Goal: Task Accomplishment & Management: Use online tool/utility

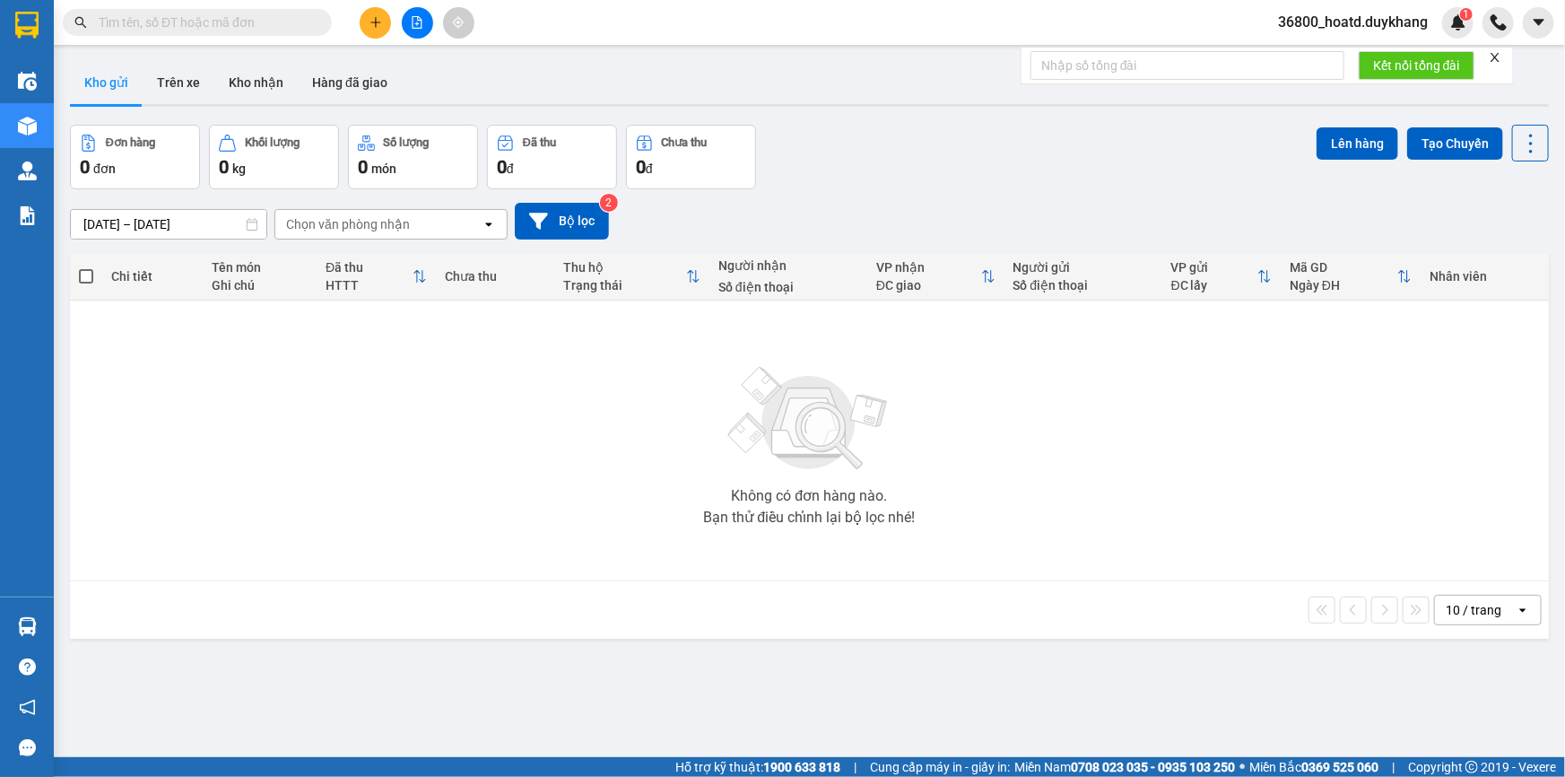
click at [369, 21] on icon "plus" at bounding box center [375, 22] width 13 height 13
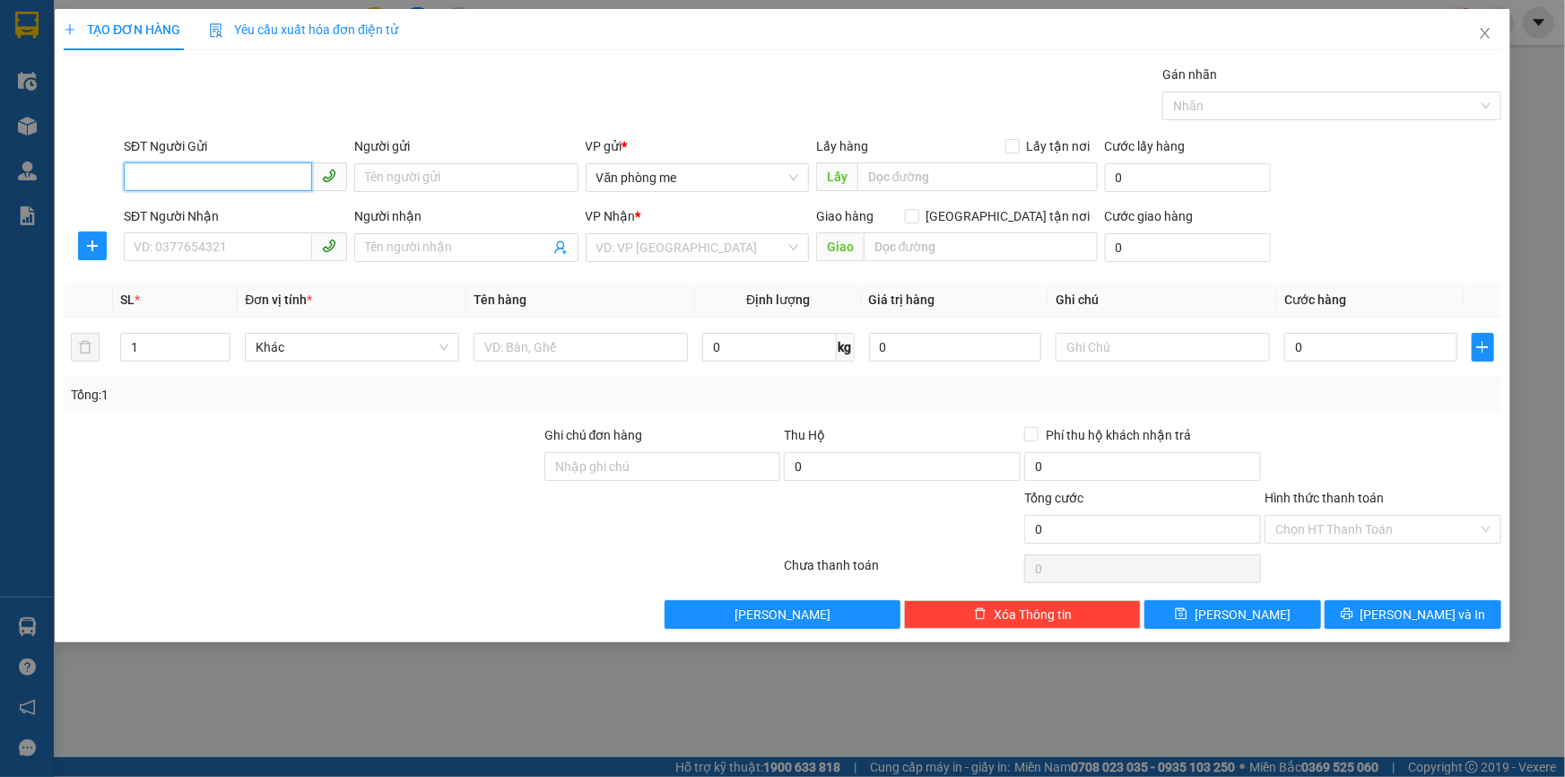
click at [264, 170] on input "SĐT Người Gửi" at bounding box center [218, 176] width 188 height 29
type input "0363104625"
drag, startPoint x: 210, startPoint y: 172, endPoint x: 88, endPoint y: 178, distance: 122.1
click at [88, 178] on div "SĐT Người Gửi 0363104625 Người gửi Tên người gửi VP gửi * Văn phòng me Lấy hàng…" at bounding box center [782, 167] width 1441 height 63
click at [364, 283] on th "Đơn vị tính *" at bounding box center [352, 299] width 229 height 35
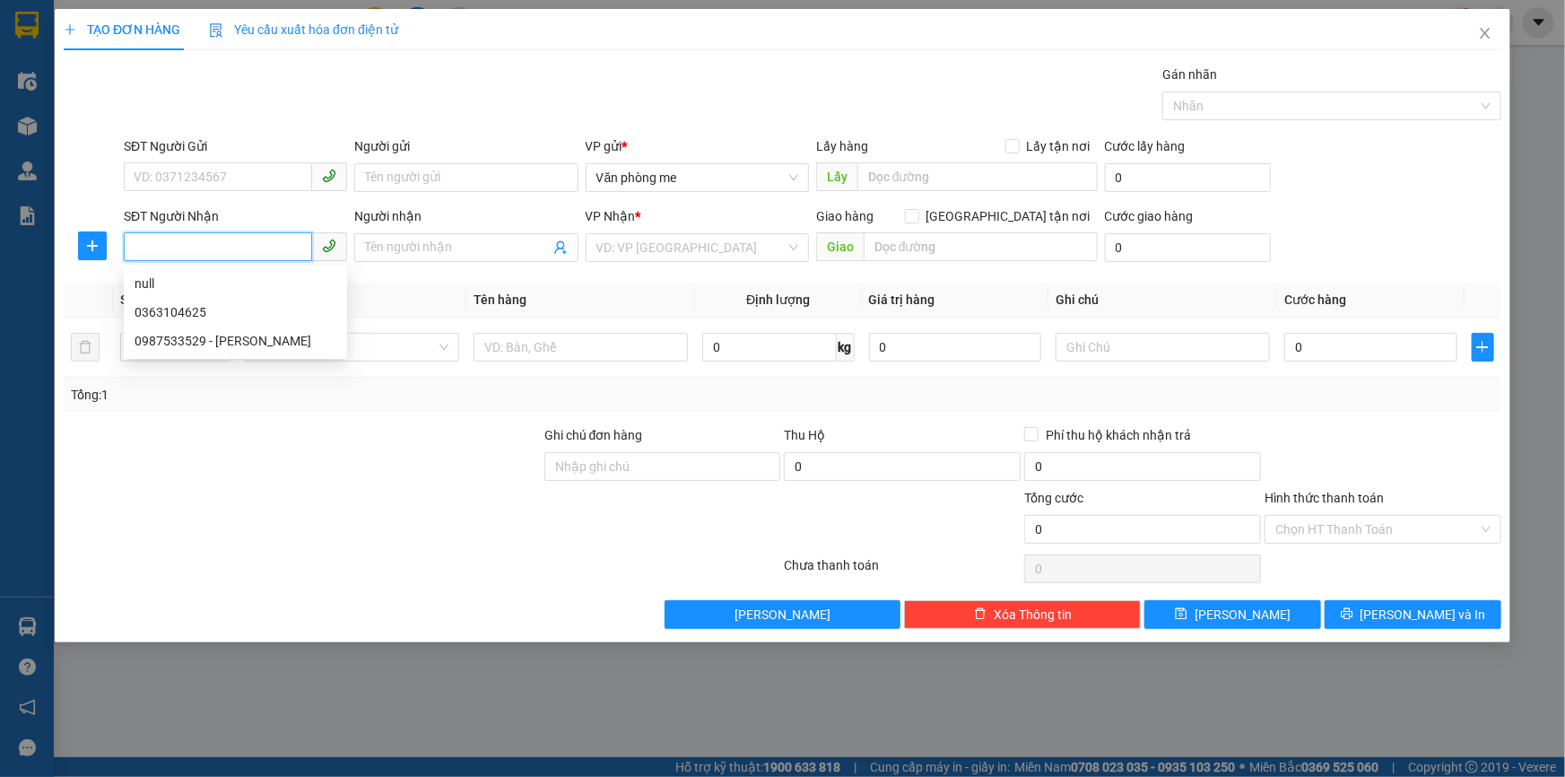
paste input "0363104625"
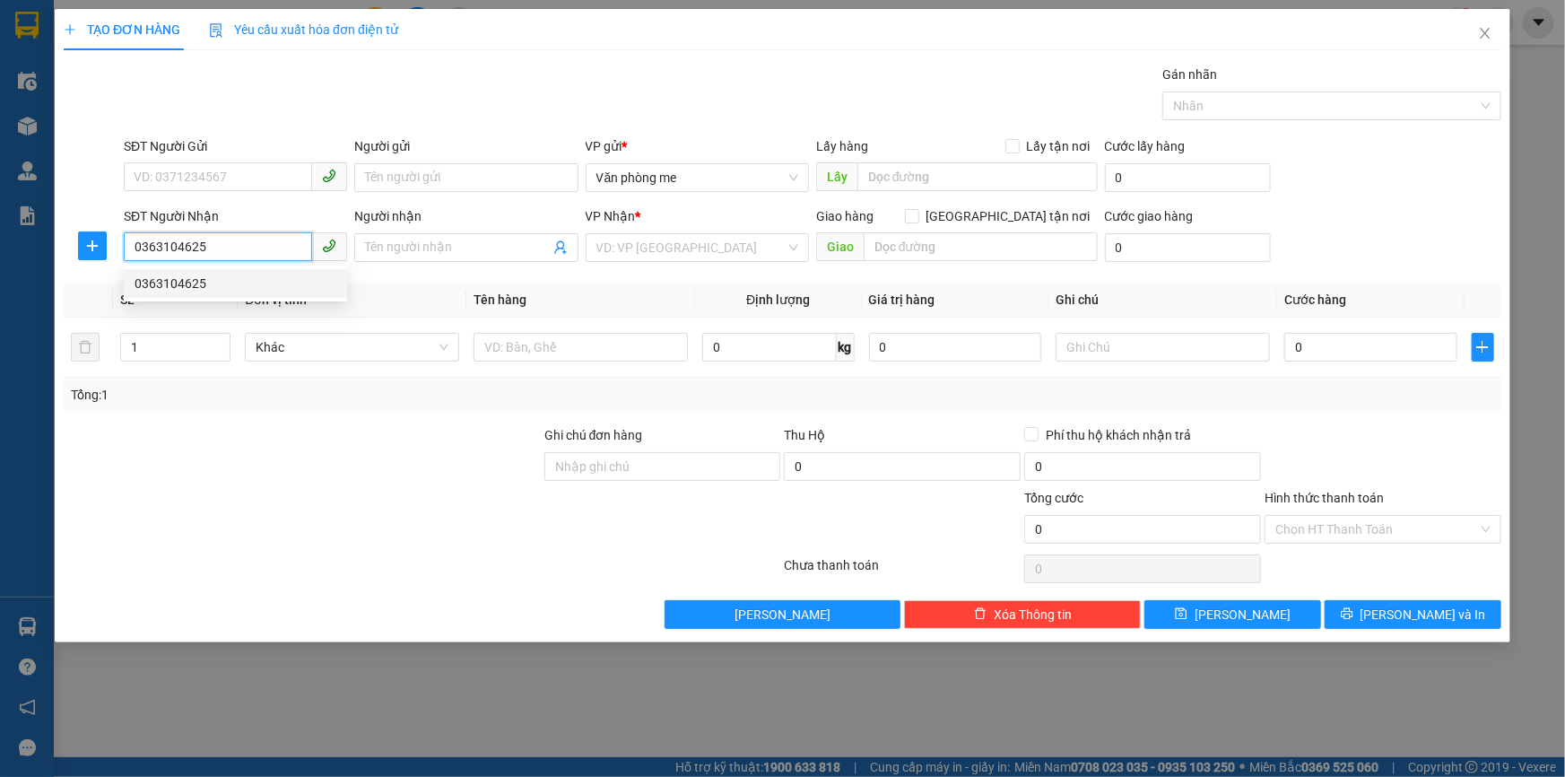
click at [190, 289] on div "0363104625" at bounding box center [236, 283] width 202 height 20
type input "0363104625"
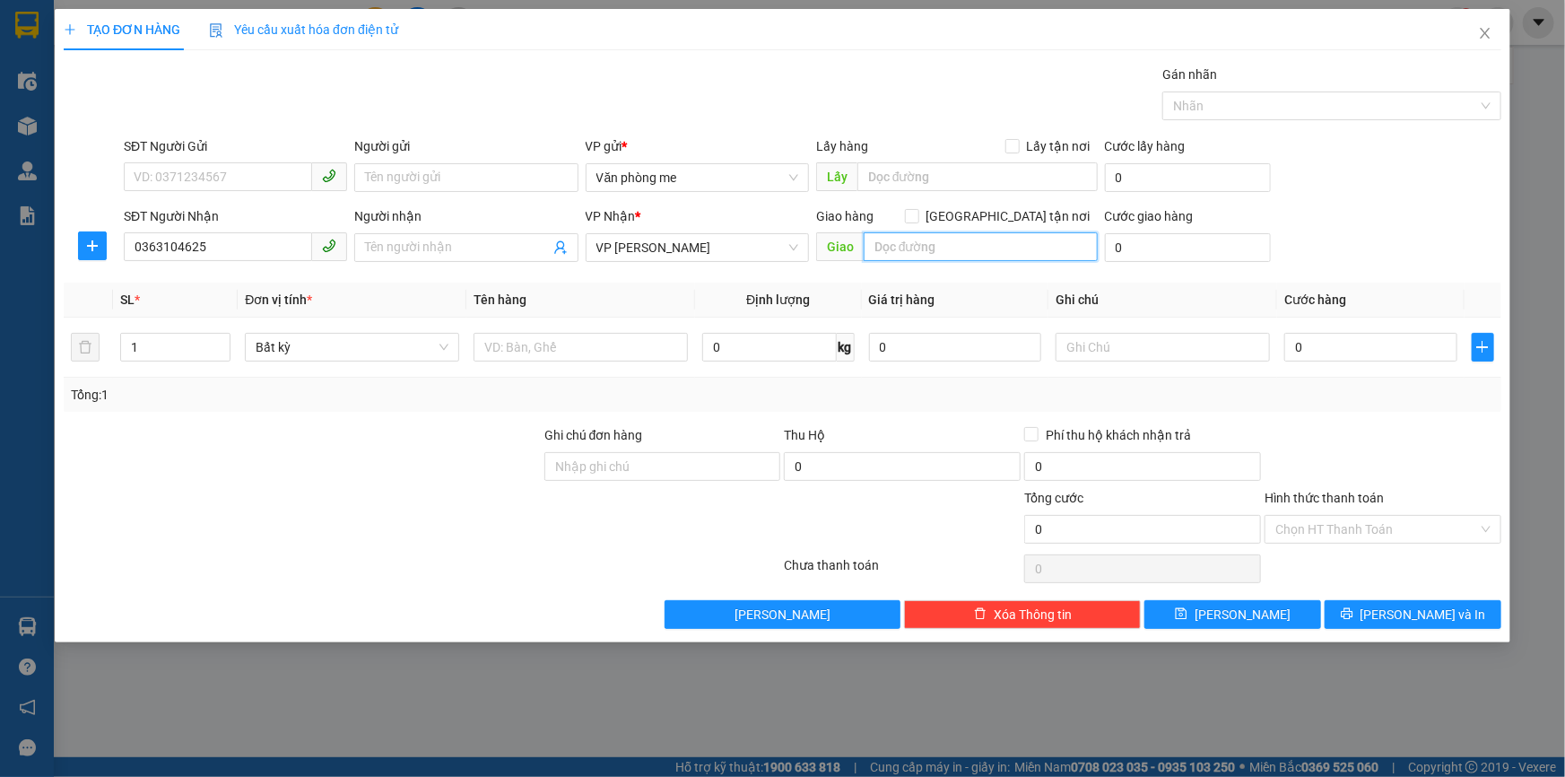
click at [934, 251] on input "text" at bounding box center [981, 246] width 234 height 29
type input "30000"
drag, startPoint x: 945, startPoint y: 243, endPoint x: 874, endPoint y: 250, distance: 71.2
click at [874, 250] on input "30000" at bounding box center [981, 246] width 234 height 29
paste input "30.00"
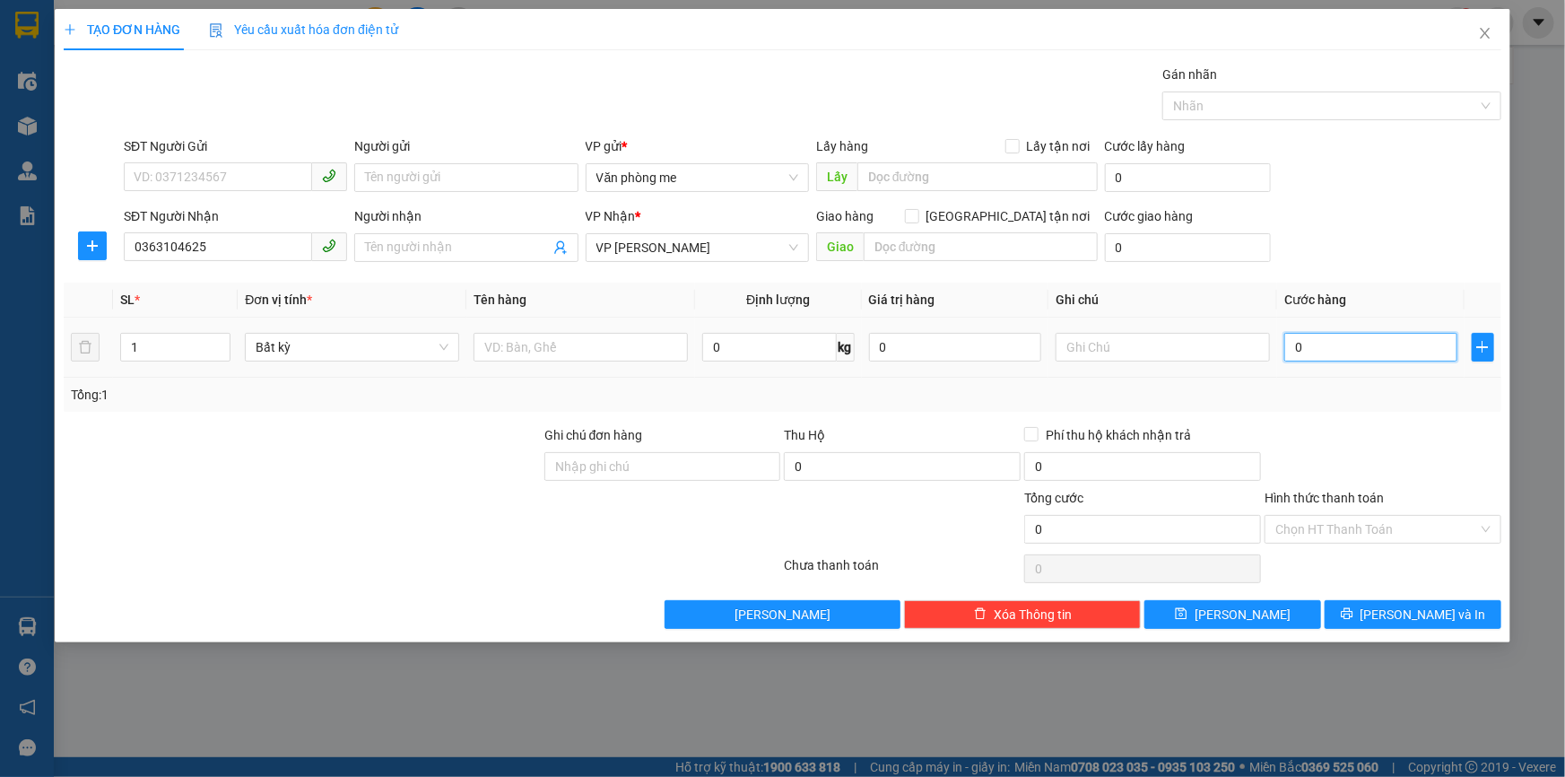
type input "30.000"
click at [1253, 612] on span "[PERSON_NAME]" at bounding box center [1242, 614] width 96 height 20
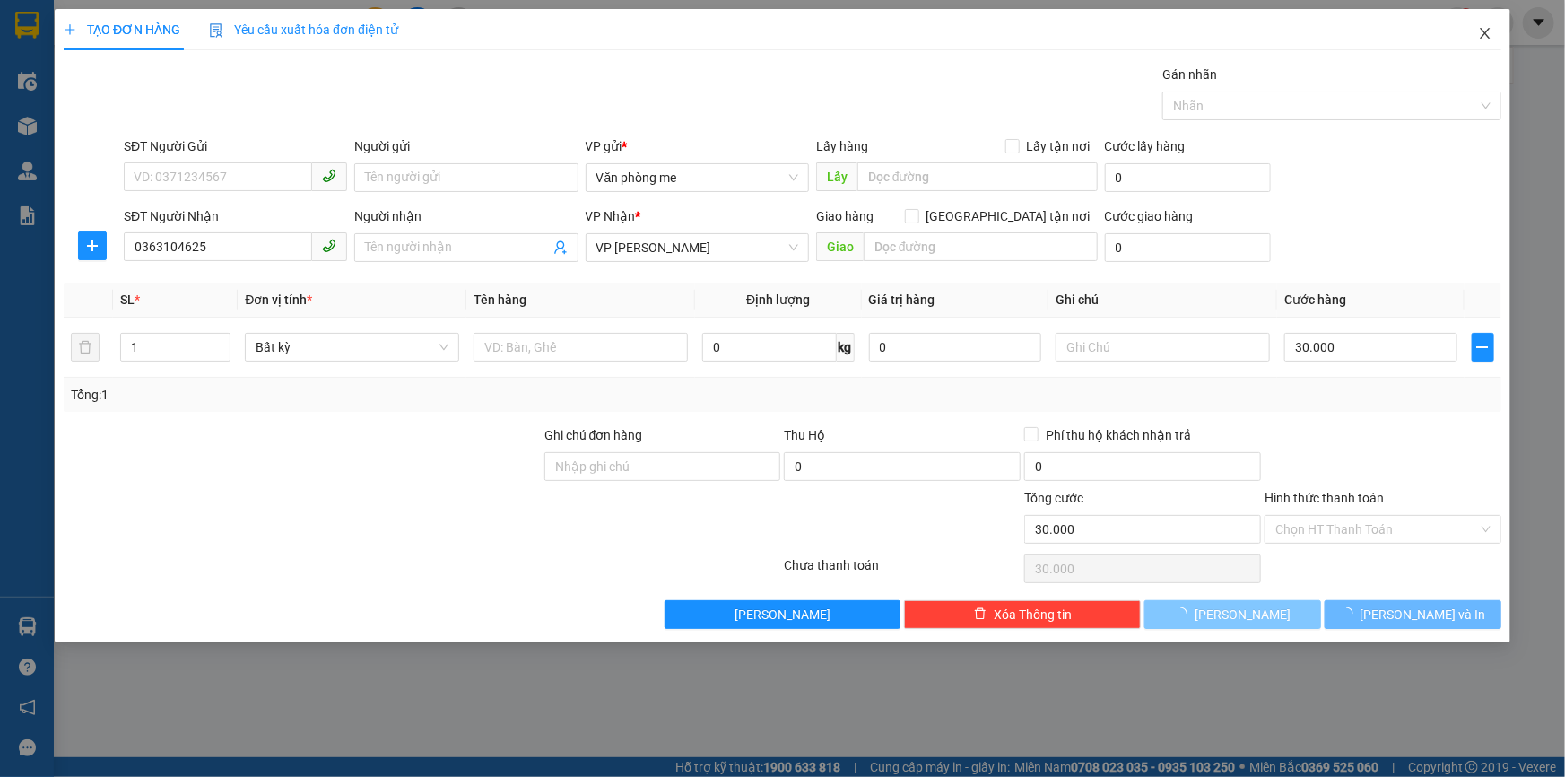
type input "0"
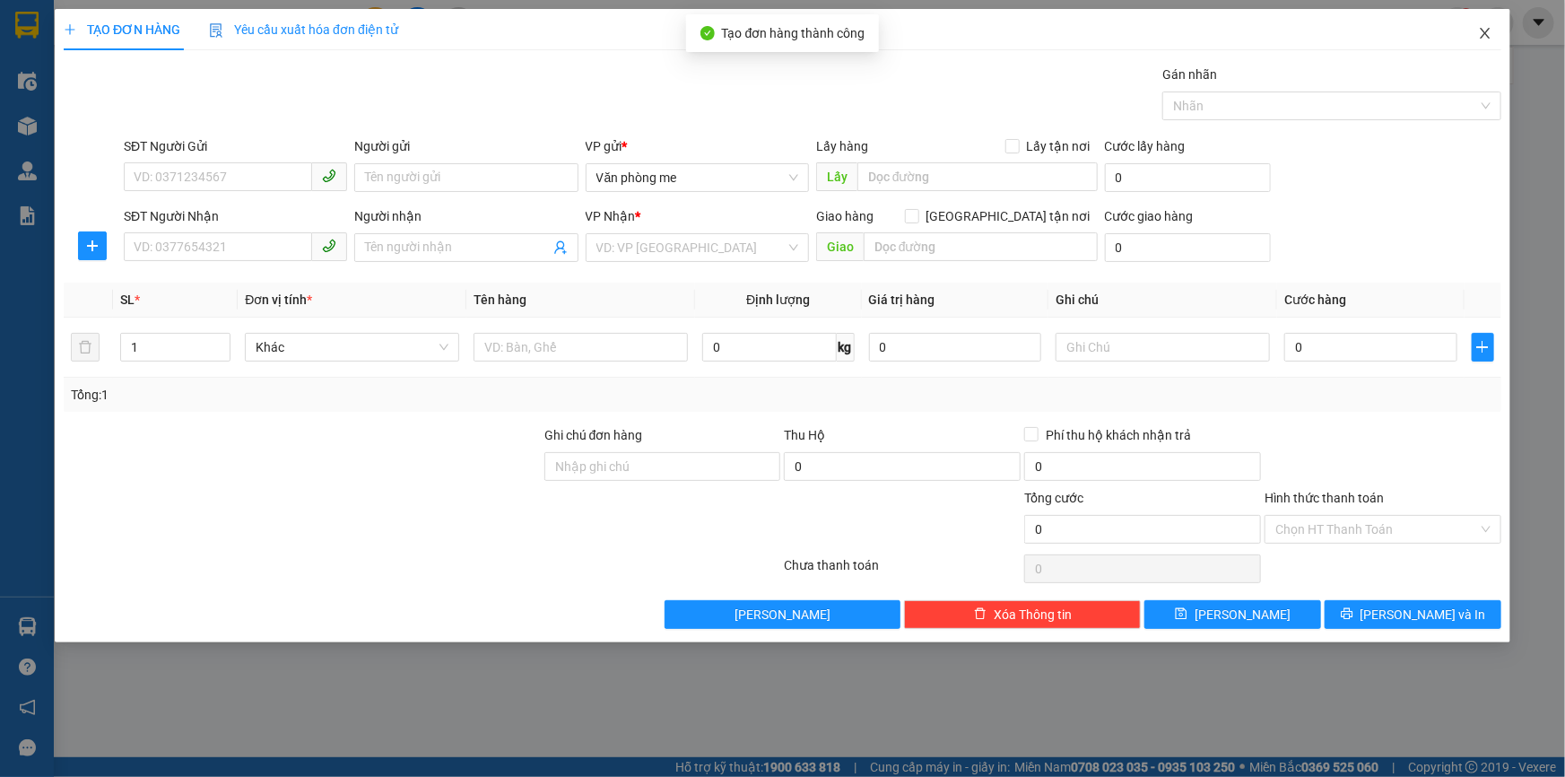
click at [1488, 32] on icon "close" at bounding box center [1485, 33] width 10 height 11
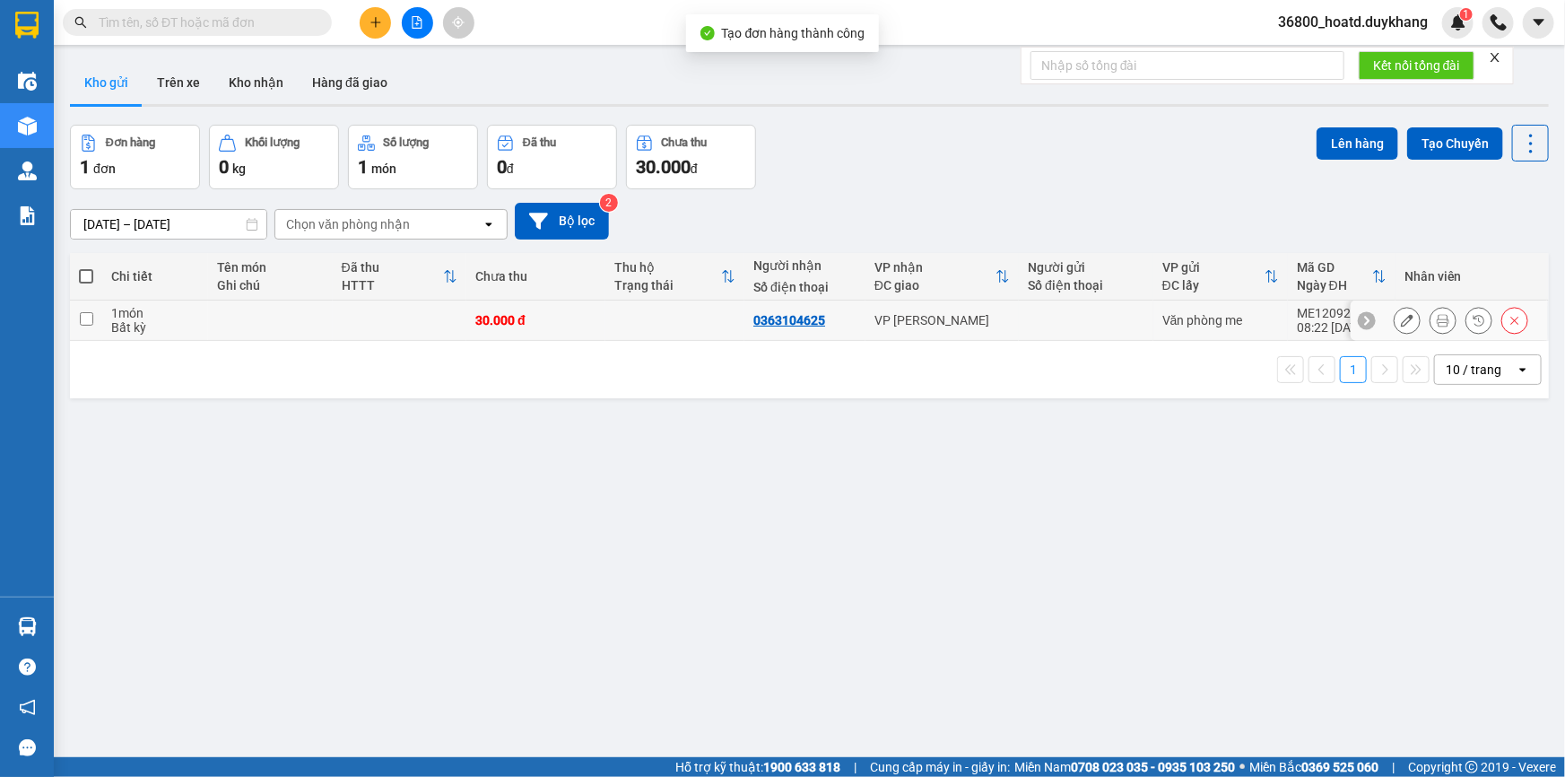
click at [91, 316] on input "checkbox" at bounding box center [86, 318] width 13 height 13
checkbox input "true"
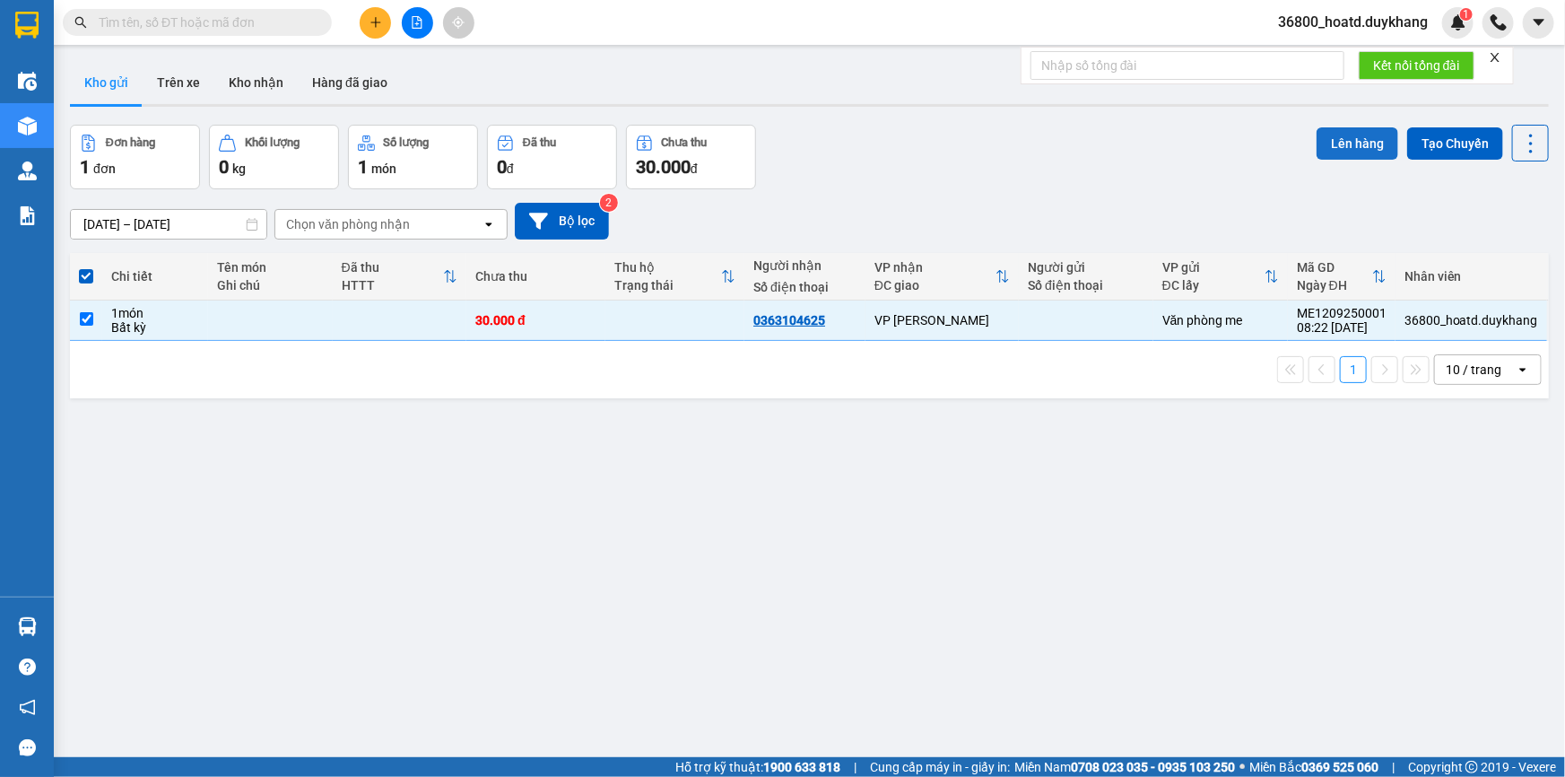
click at [1364, 143] on button "Lên hàng" at bounding box center [1357, 143] width 82 height 32
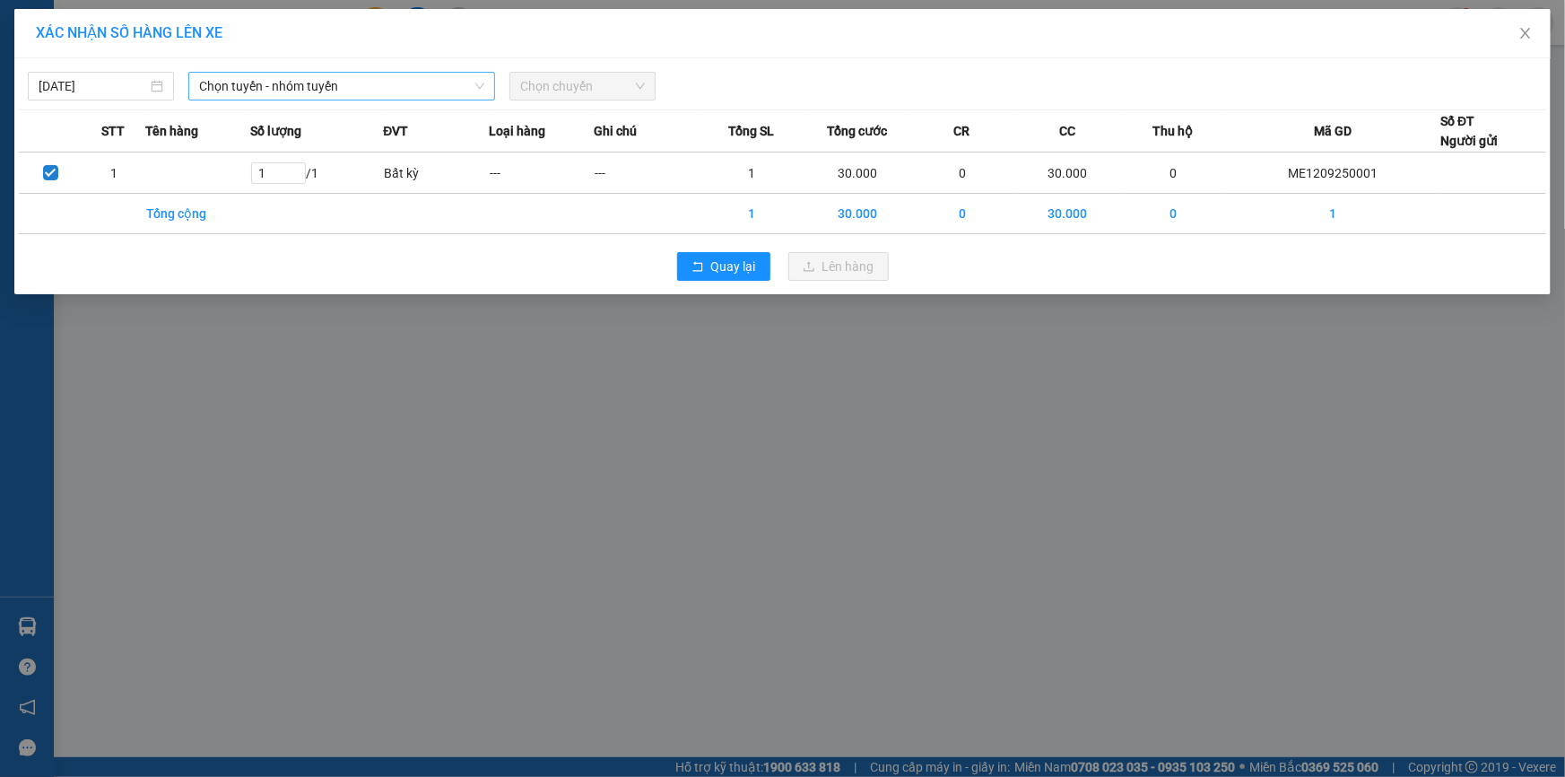
click at [251, 74] on span "Chọn tuyến - nhóm tuyến" at bounding box center [341, 86] width 285 height 27
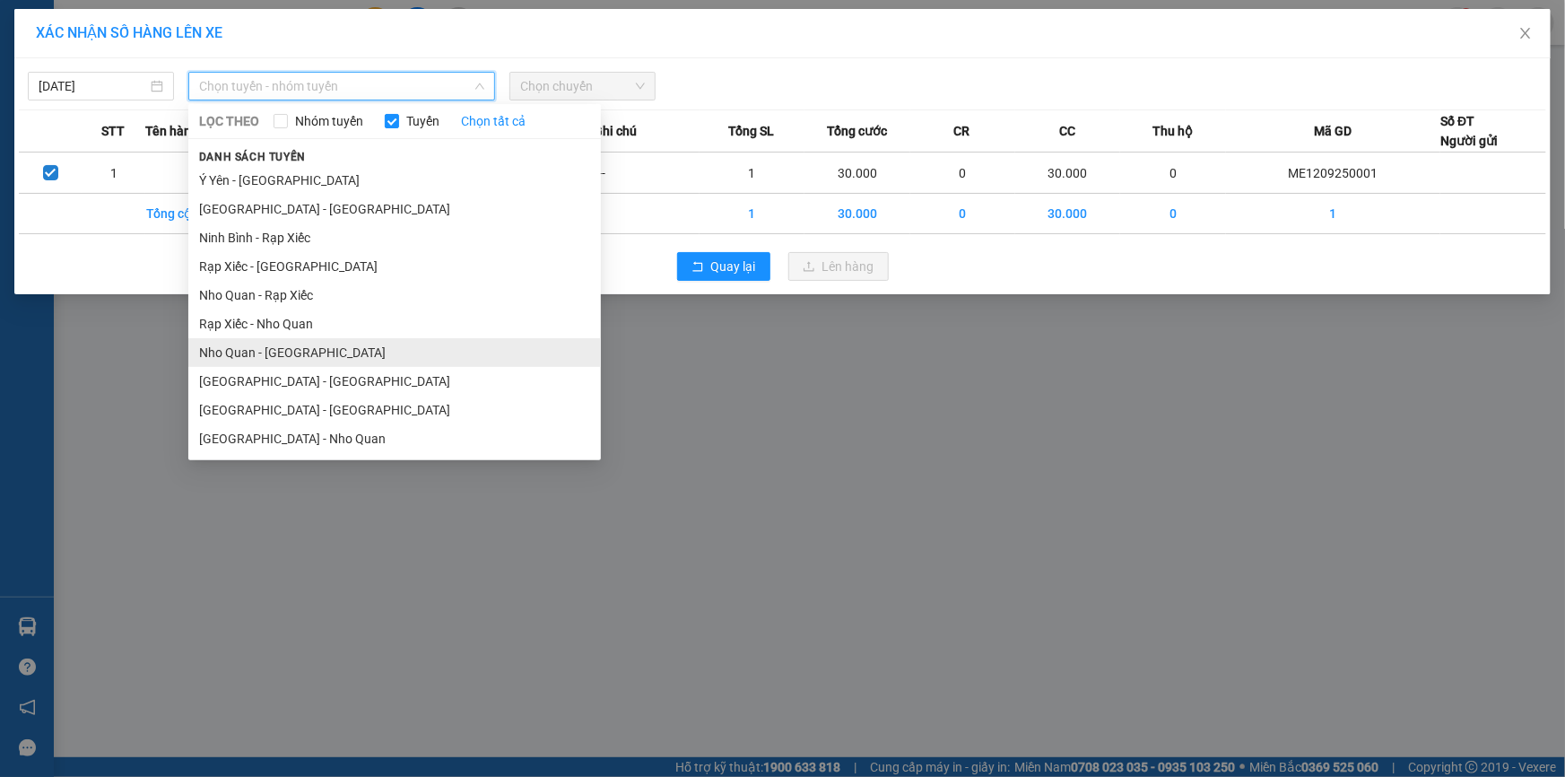
click at [264, 361] on li "Nho Quan - [GEOGRAPHIC_DATA]" at bounding box center [394, 352] width 412 height 29
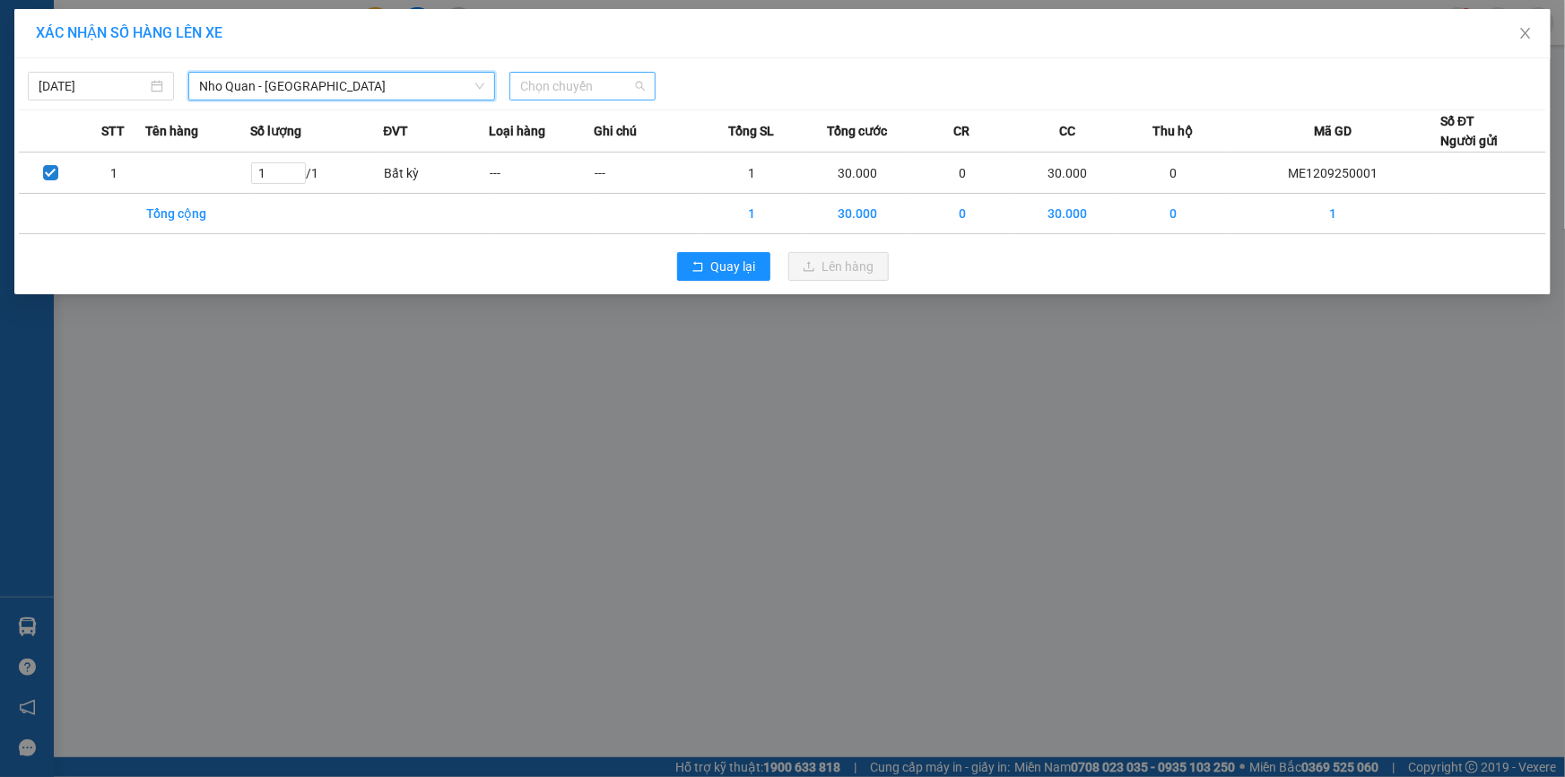
click at [583, 77] on span "Chọn chuyến" at bounding box center [582, 86] width 125 height 27
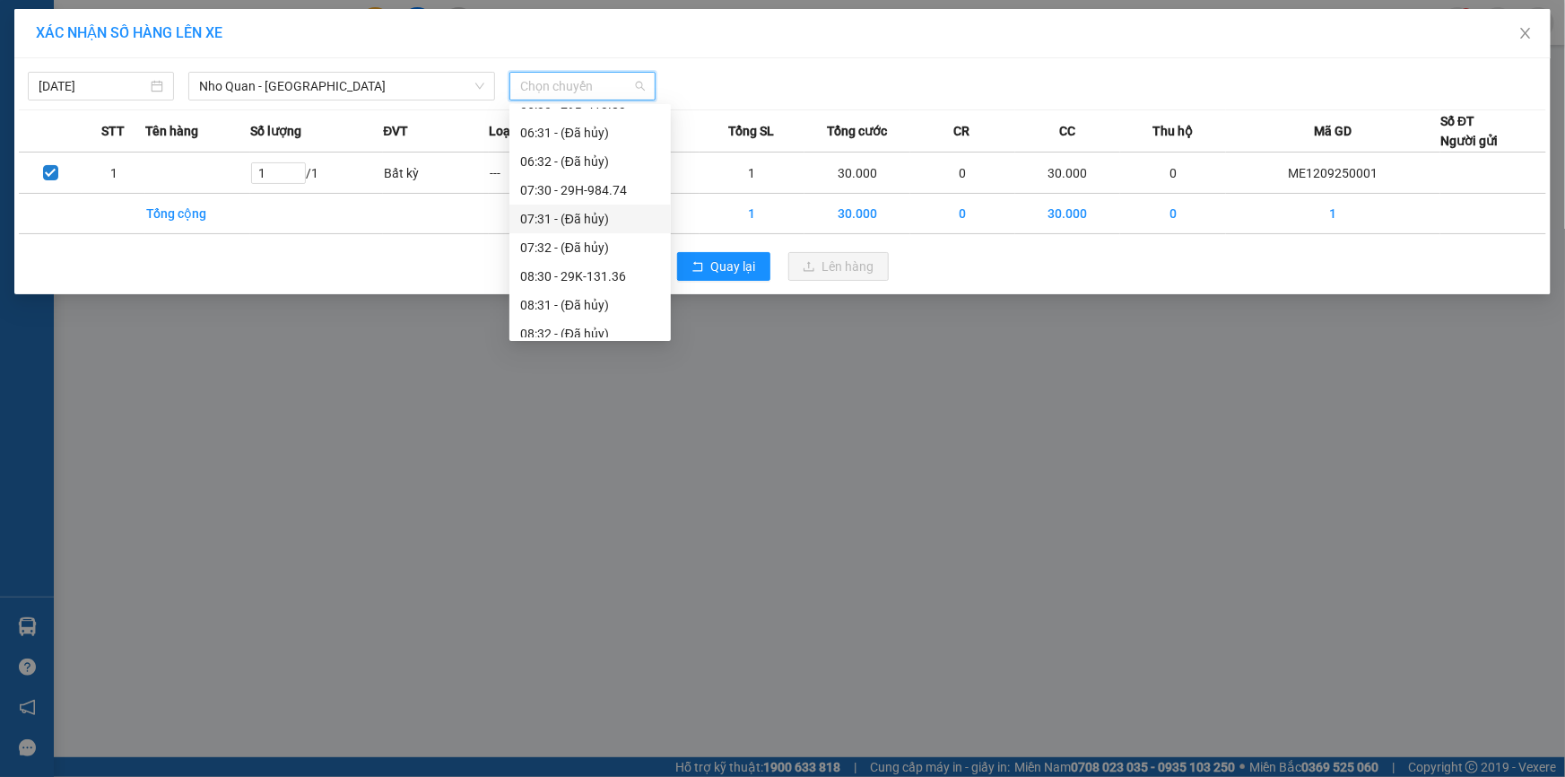
scroll to position [244, 0]
click at [615, 252] on div "08:30 - 29K-131.36" at bounding box center [590, 251] width 140 height 20
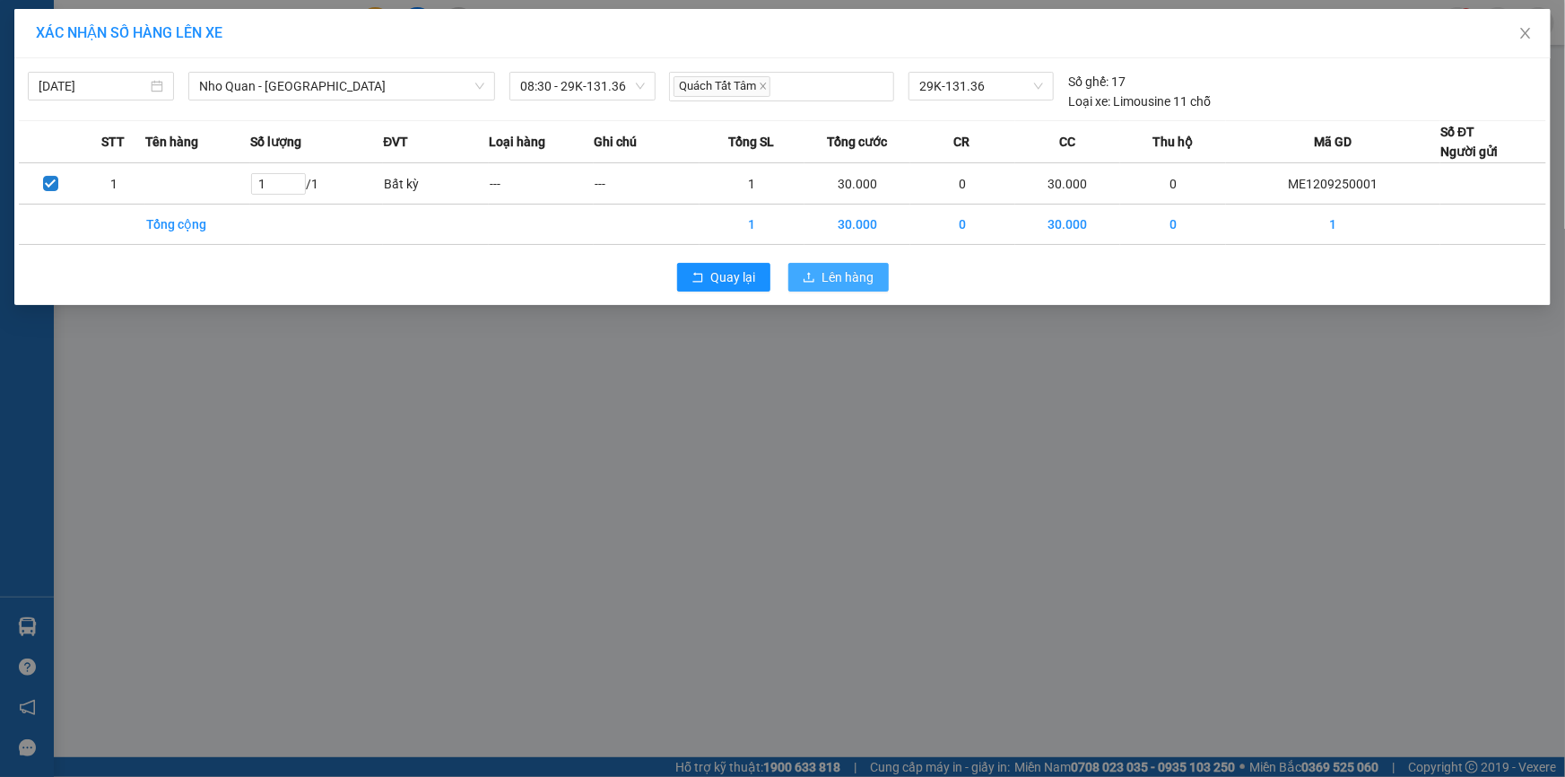
click at [838, 270] on span "Lên hàng" at bounding box center [848, 277] width 52 height 20
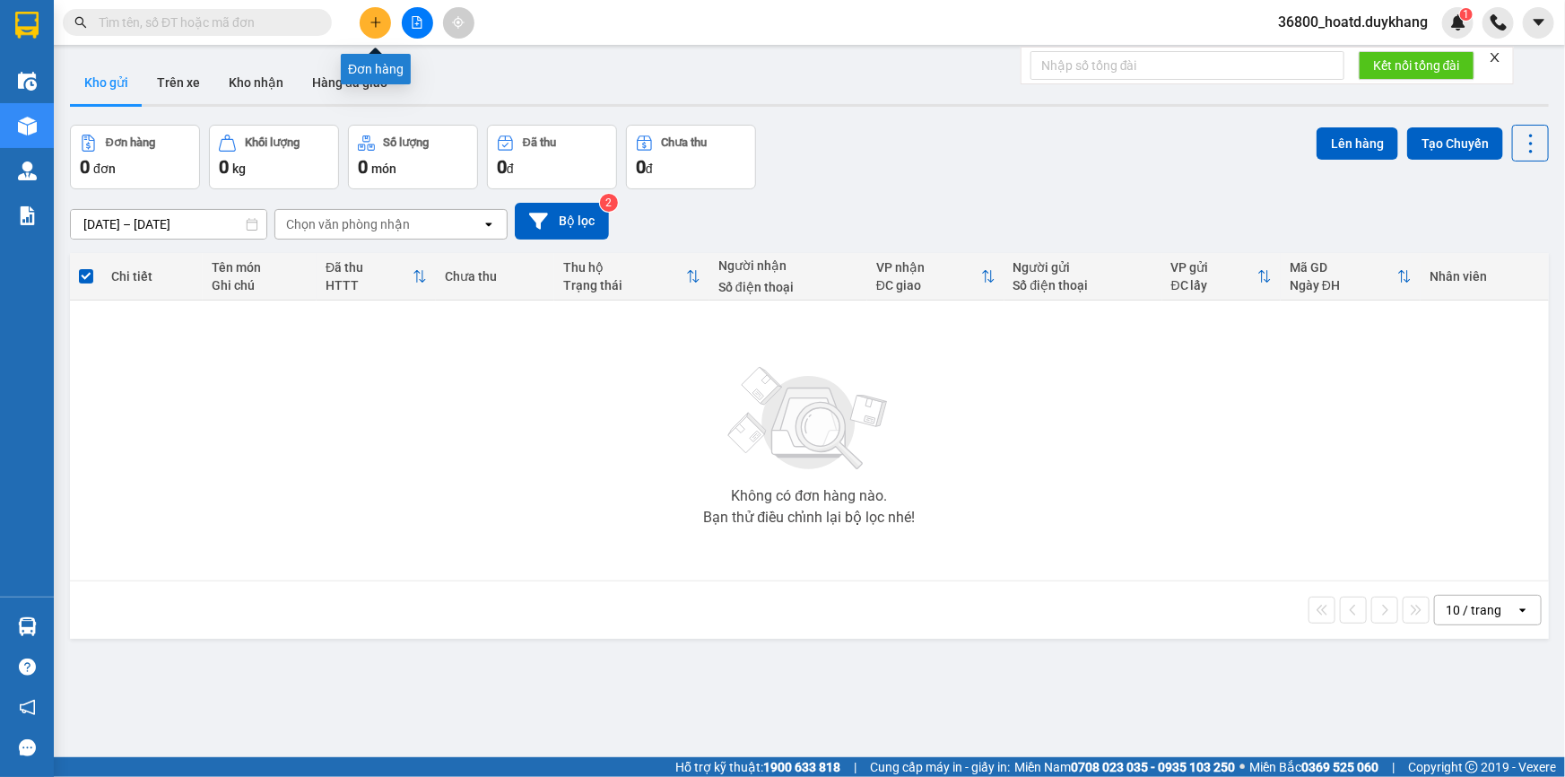
click at [382, 18] on button at bounding box center [375, 22] width 31 height 31
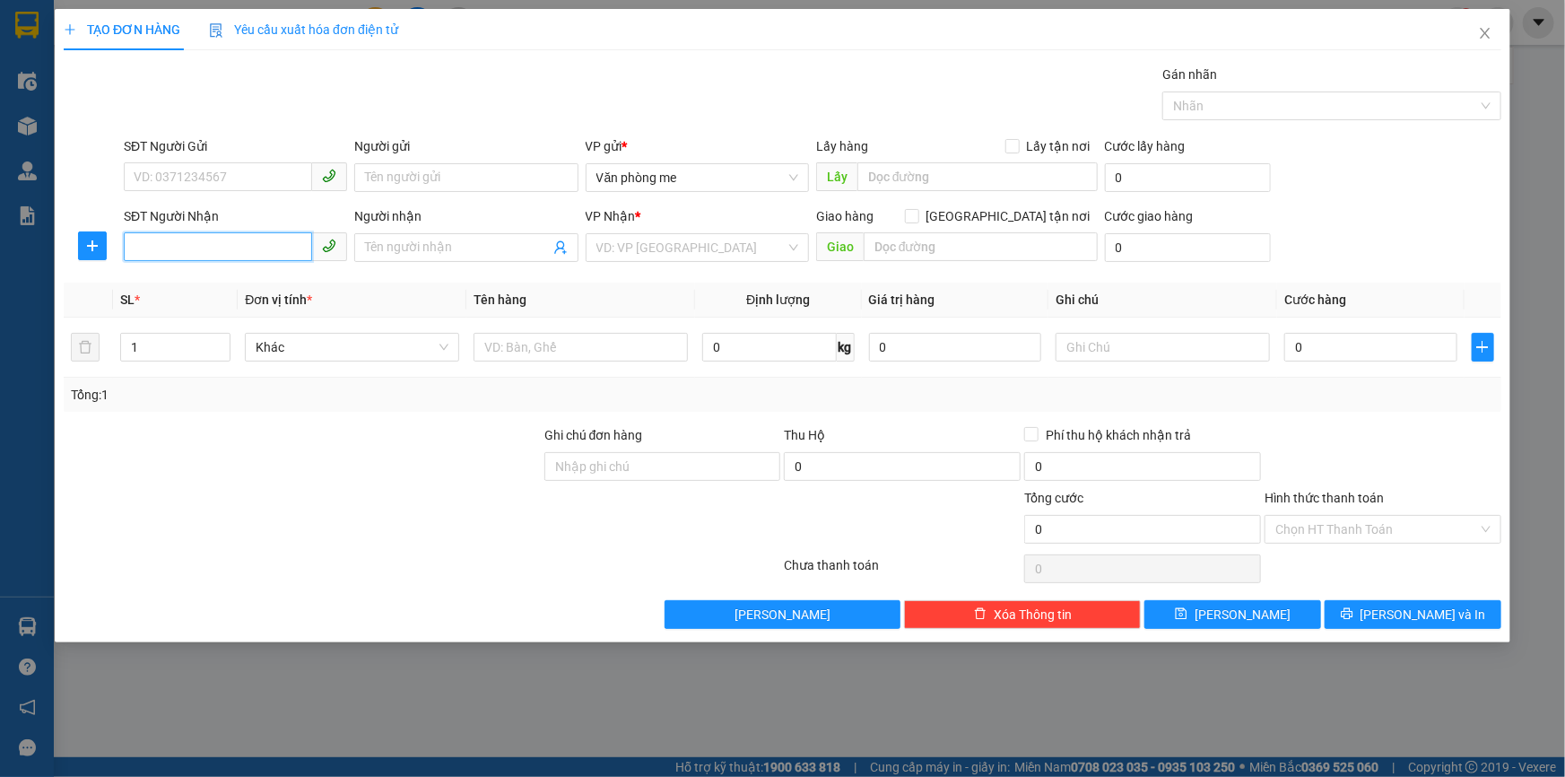
click at [224, 243] on input "SĐT Người Nhận" at bounding box center [218, 246] width 188 height 29
type input "0978830734"
click at [666, 247] on input "search" at bounding box center [690, 247] width 189 height 27
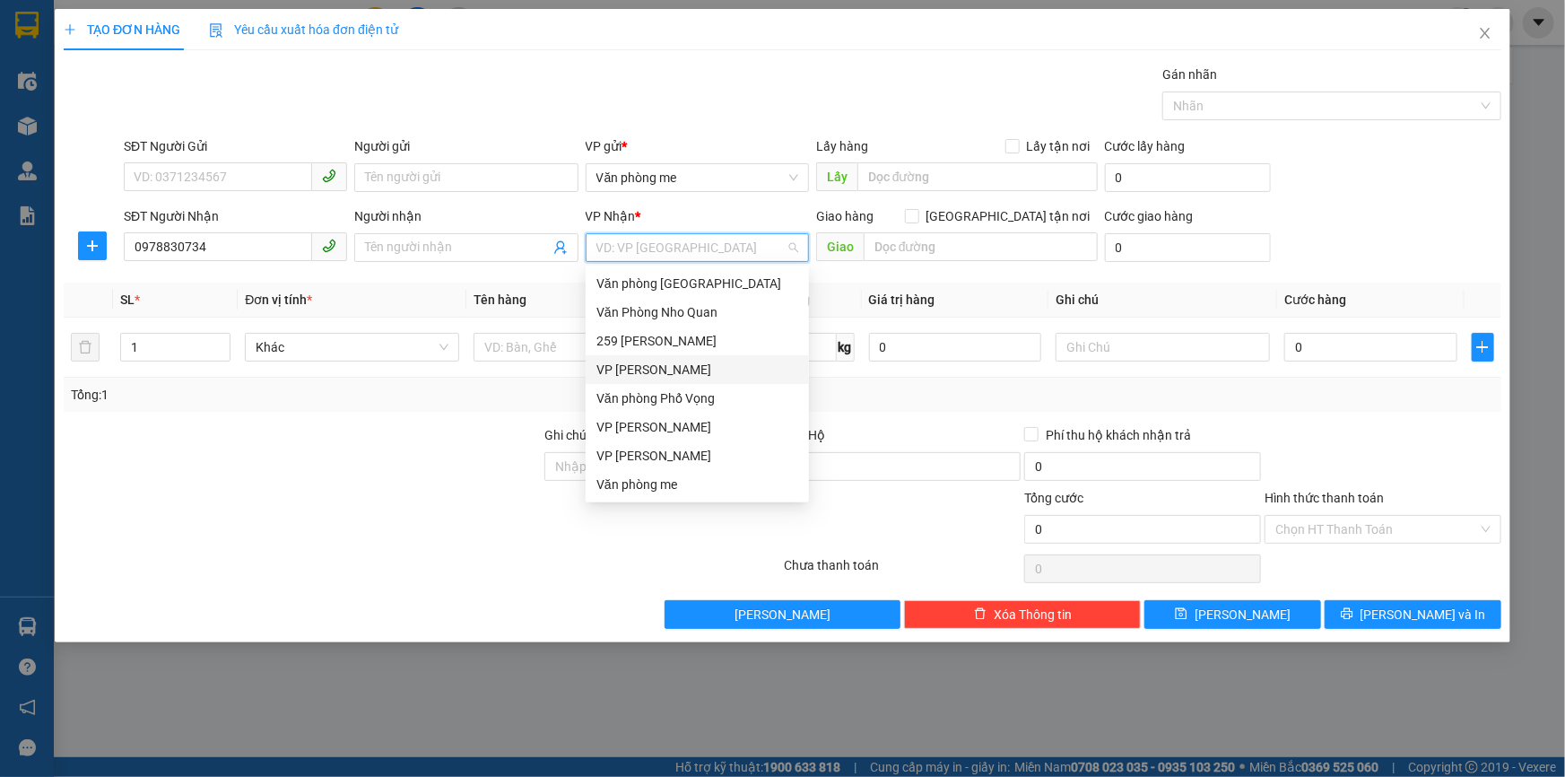
click at [678, 373] on div "VP [PERSON_NAME]" at bounding box center [697, 370] width 202 height 20
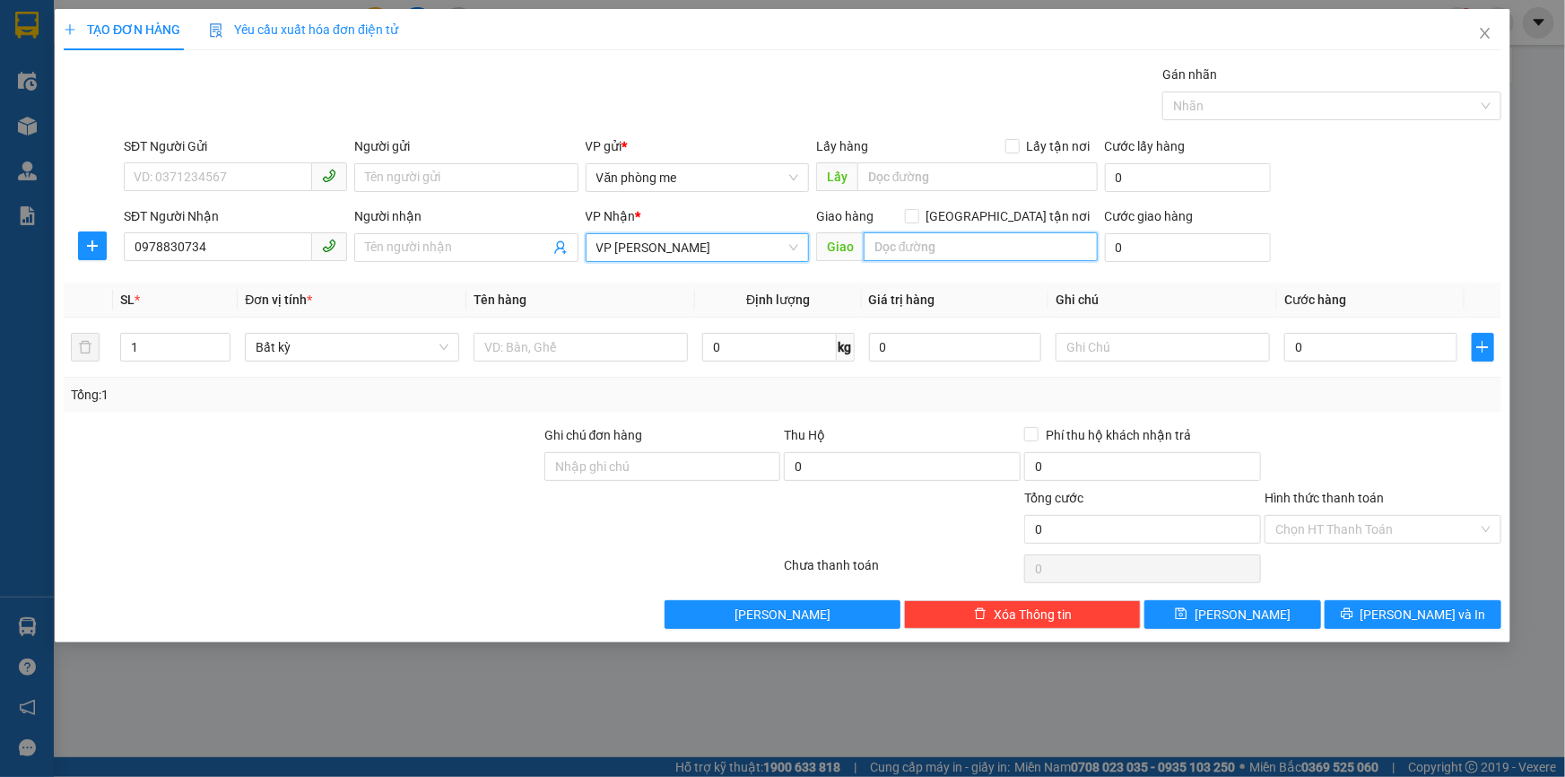
click at [905, 246] on input "text" at bounding box center [981, 246] width 234 height 29
drag, startPoint x: 913, startPoint y: 254, endPoint x: 864, endPoint y: 252, distance: 49.4
click at [864, 252] on input "40000" at bounding box center [981, 246] width 234 height 29
type input "40000"
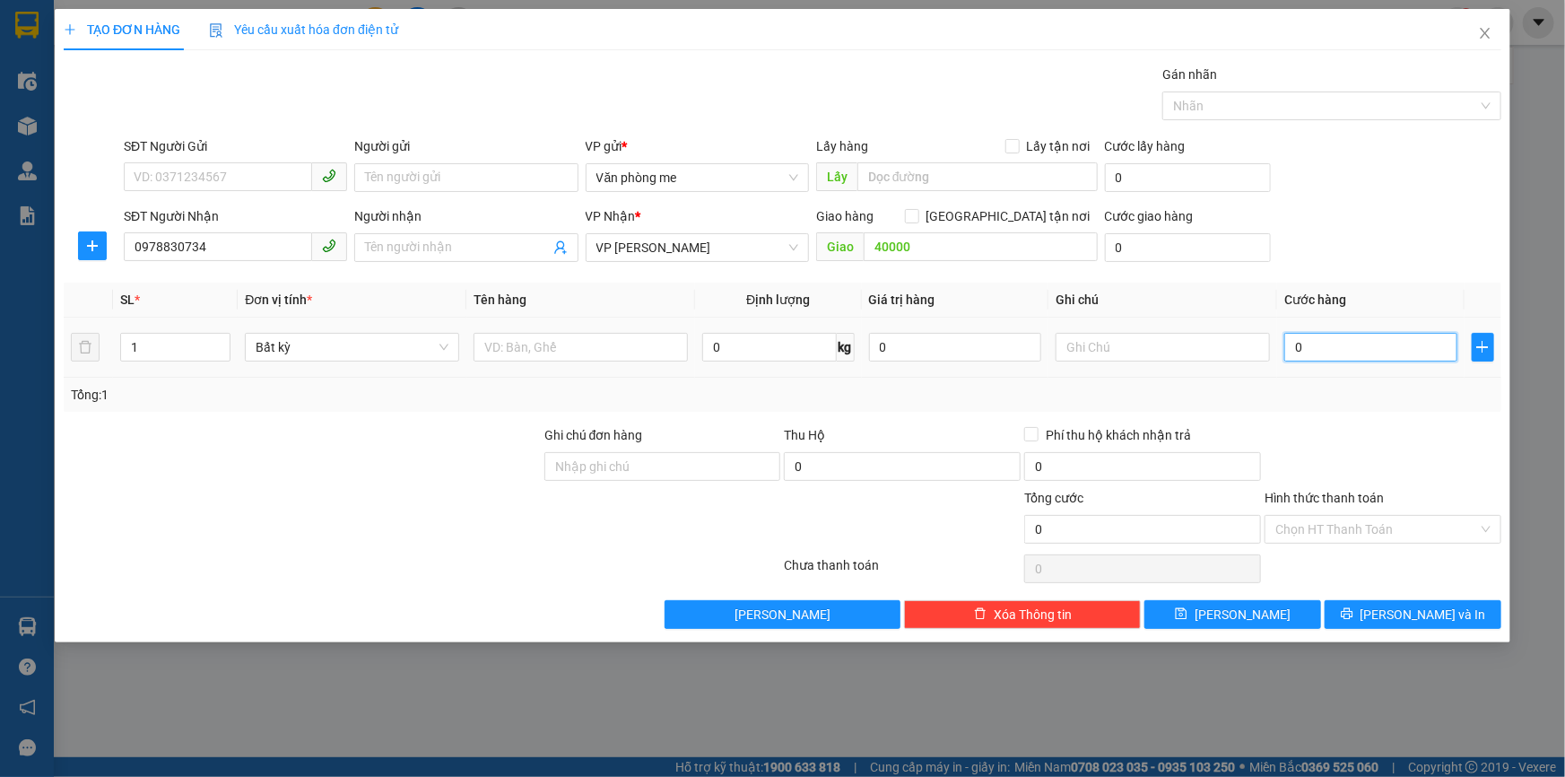
paste input "40.00"
type input "40.000"
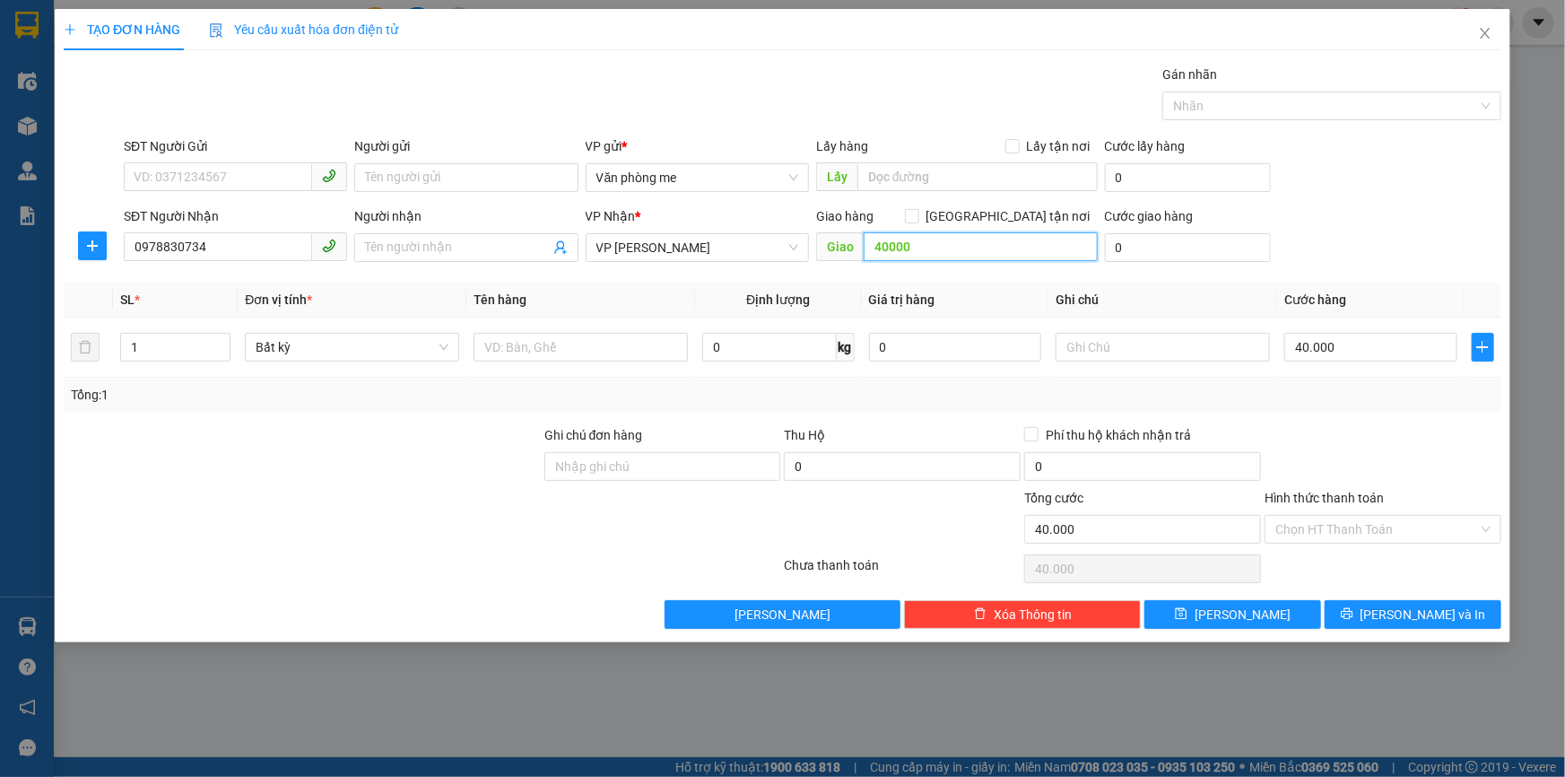
click at [950, 243] on input "40000" at bounding box center [981, 246] width 234 height 29
click at [1328, 526] on input "Hình thức thanh toán" at bounding box center [1376, 529] width 203 height 27
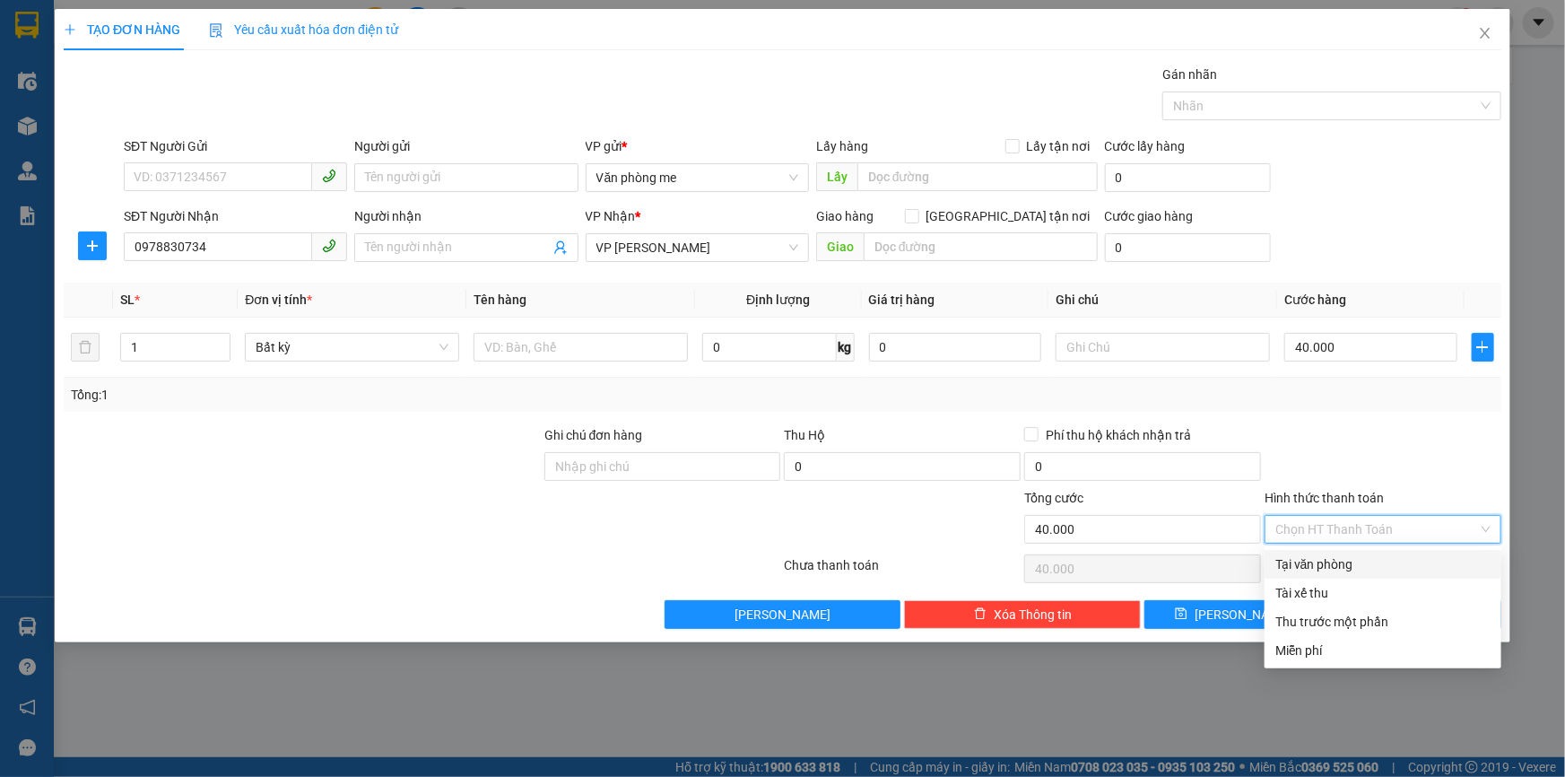
click at [1298, 567] on div "Tại văn phòng" at bounding box center [1382, 564] width 215 height 20
type input "0"
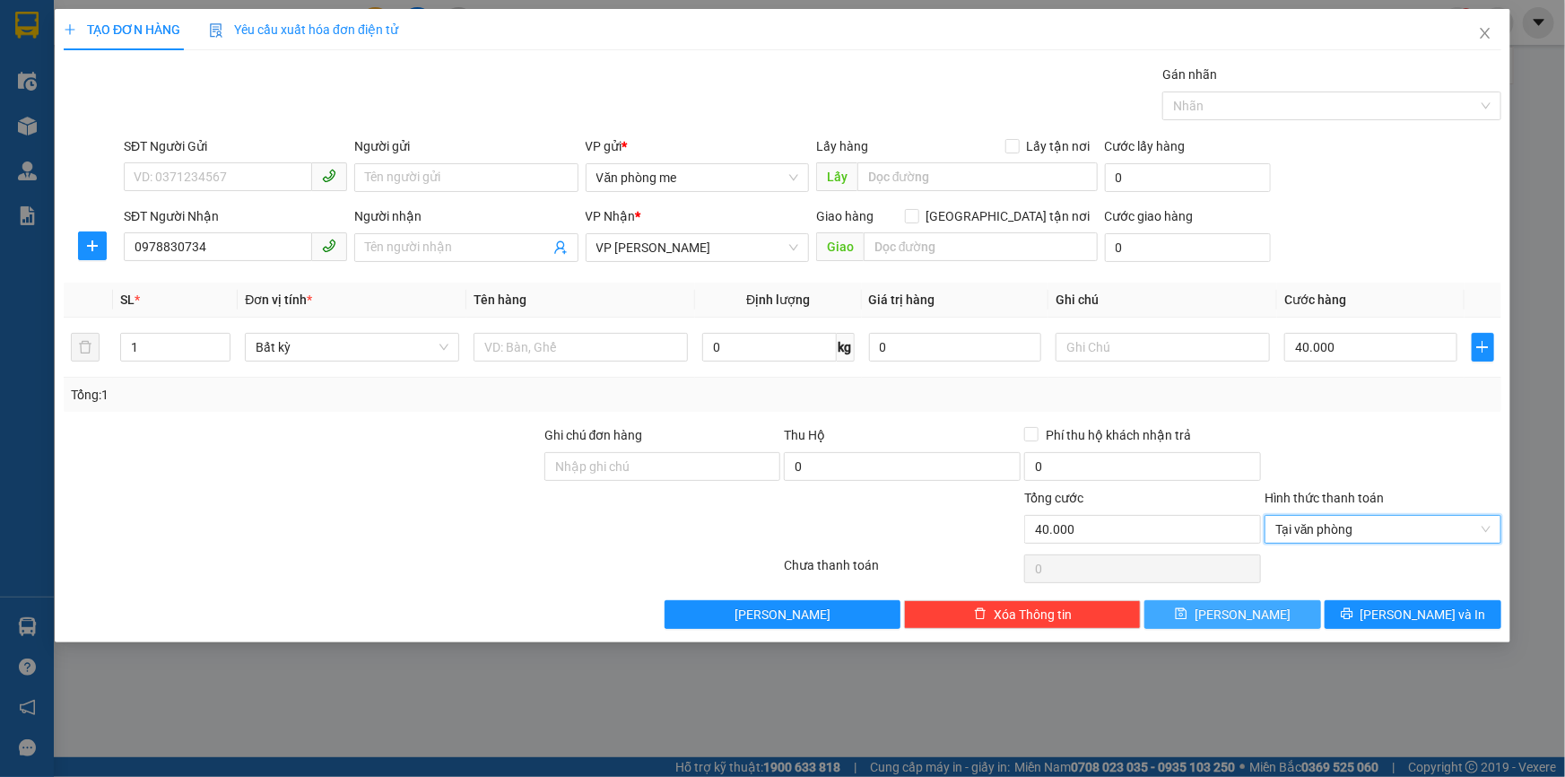
click at [1187, 614] on icon "save" at bounding box center [1181, 613] width 13 height 13
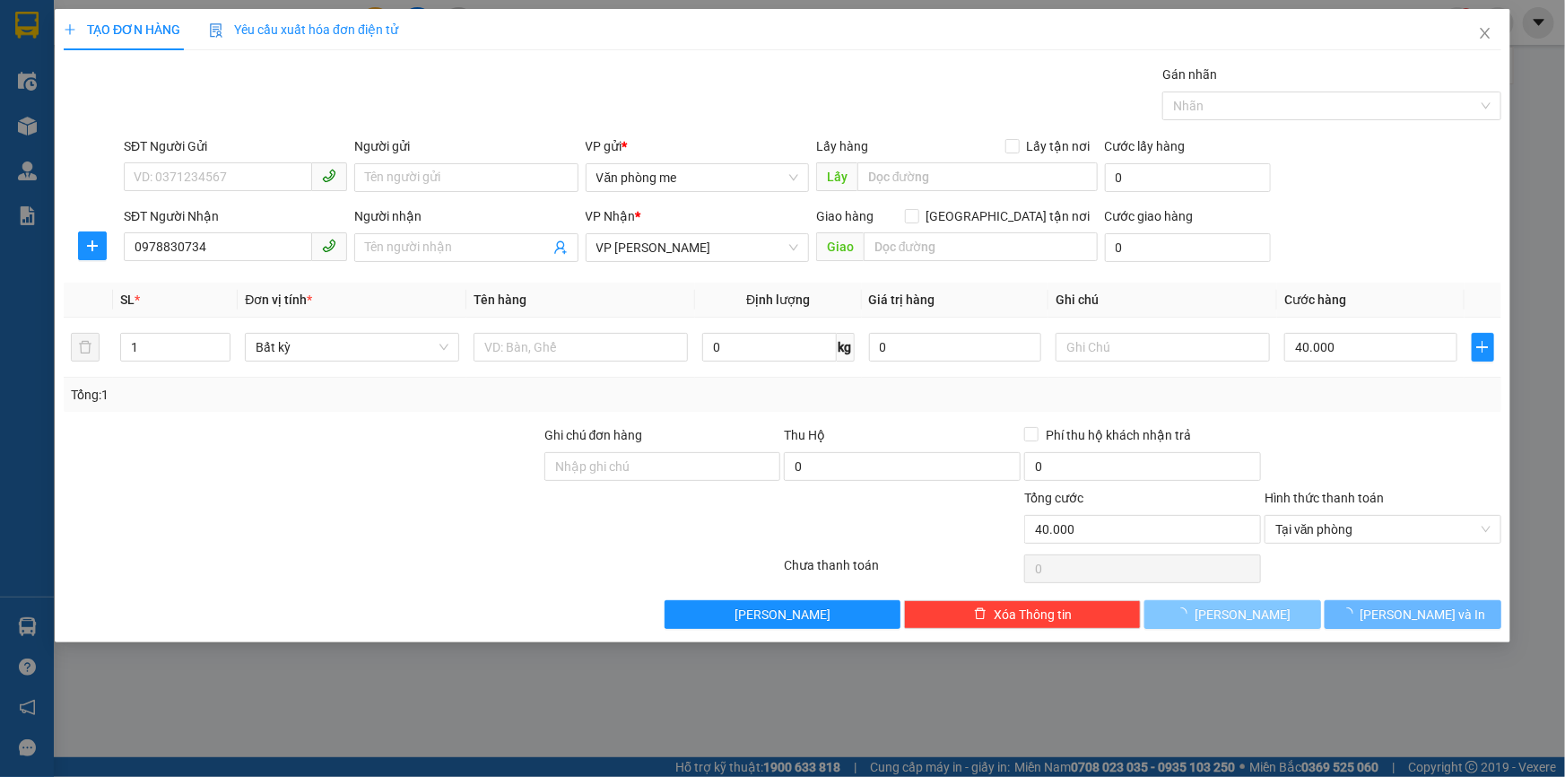
type input "0"
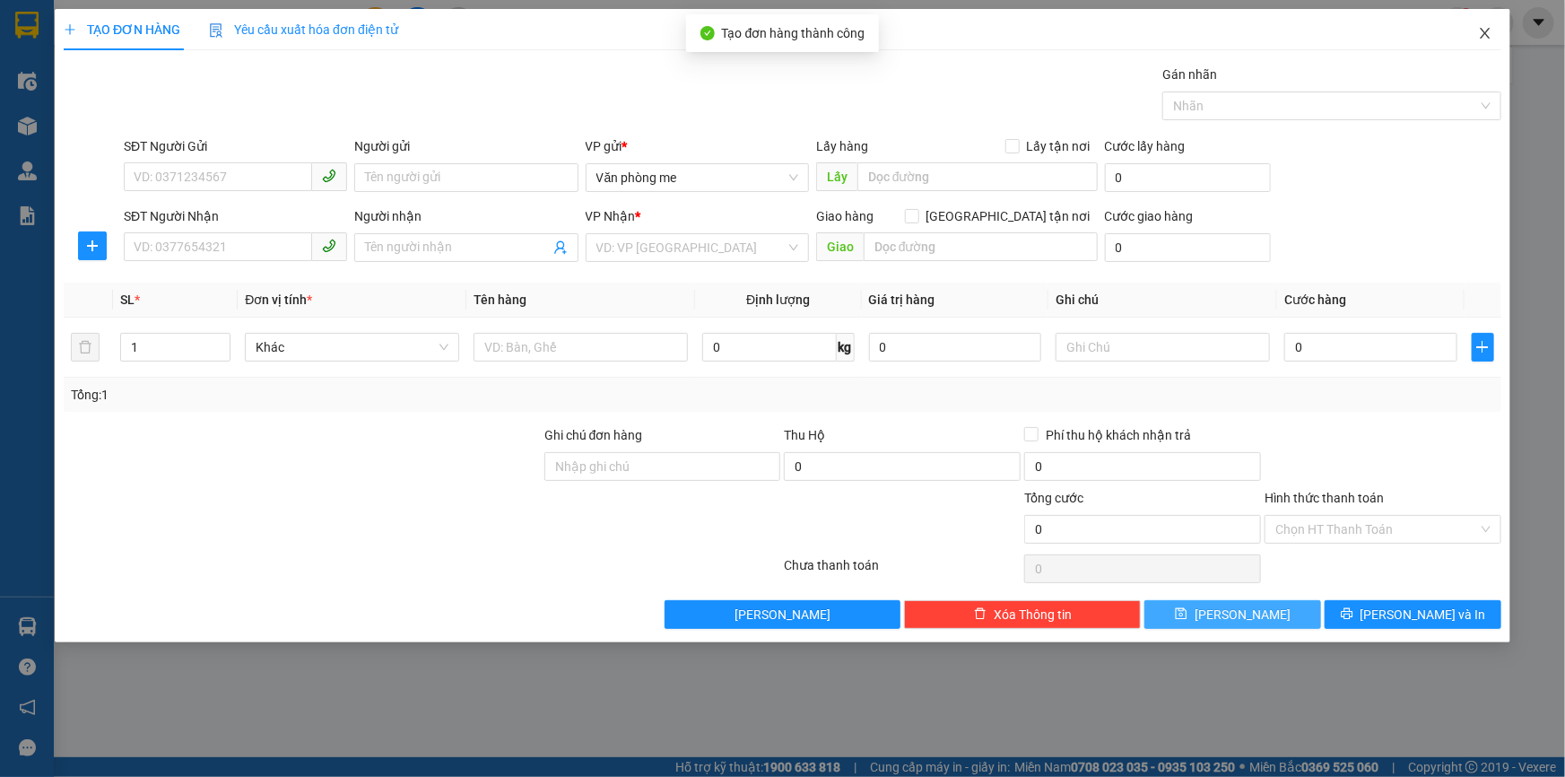
drag, startPoint x: 1491, startPoint y: 34, endPoint x: 1494, endPoint y: 45, distance: 11.1
click at [1489, 35] on icon "close" at bounding box center [1485, 33] width 14 height 14
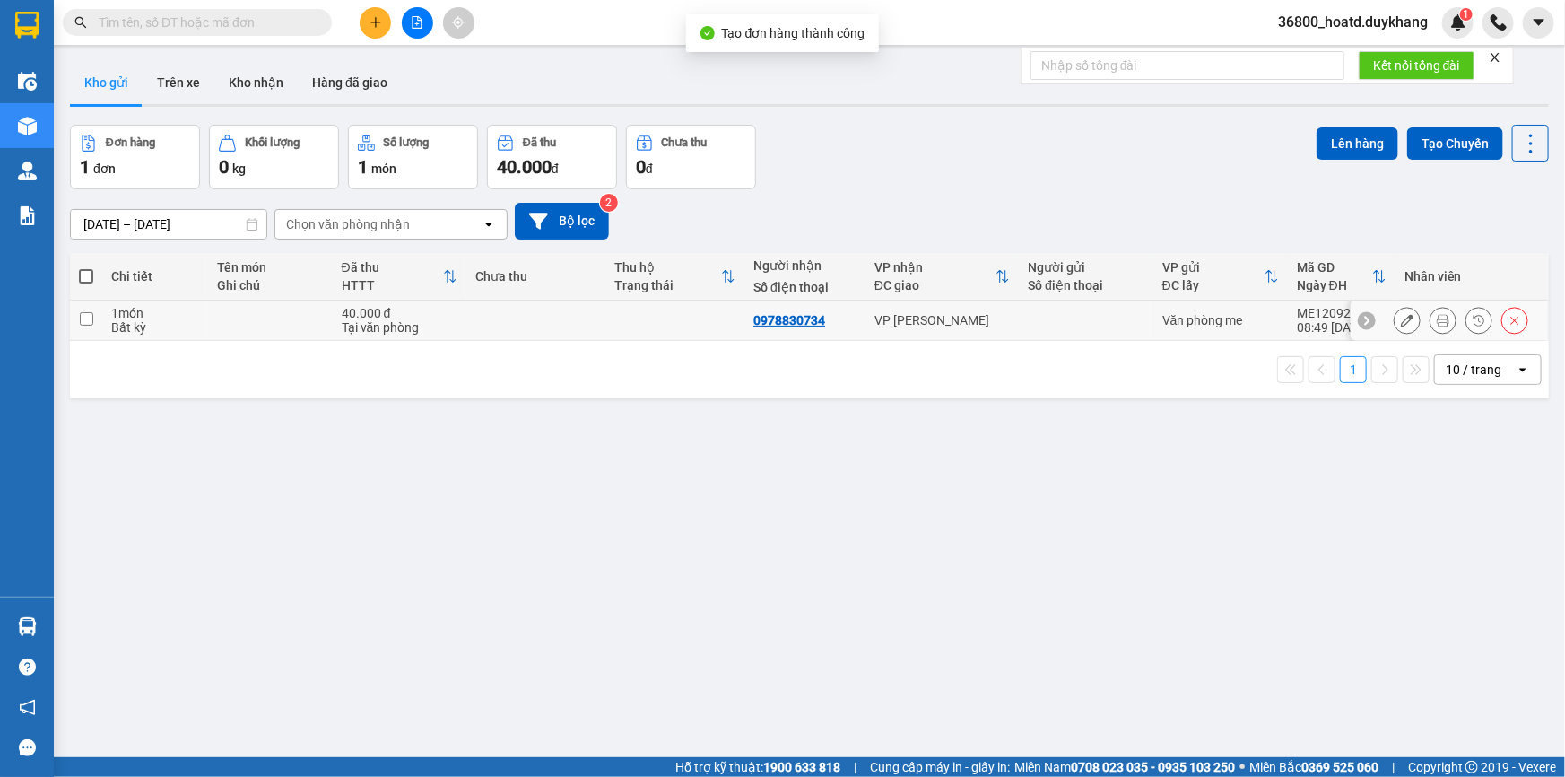
click at [90, 319] on input "checkbox" at bounding box center [86, 318] width 13 height 13
checkbox input "true"
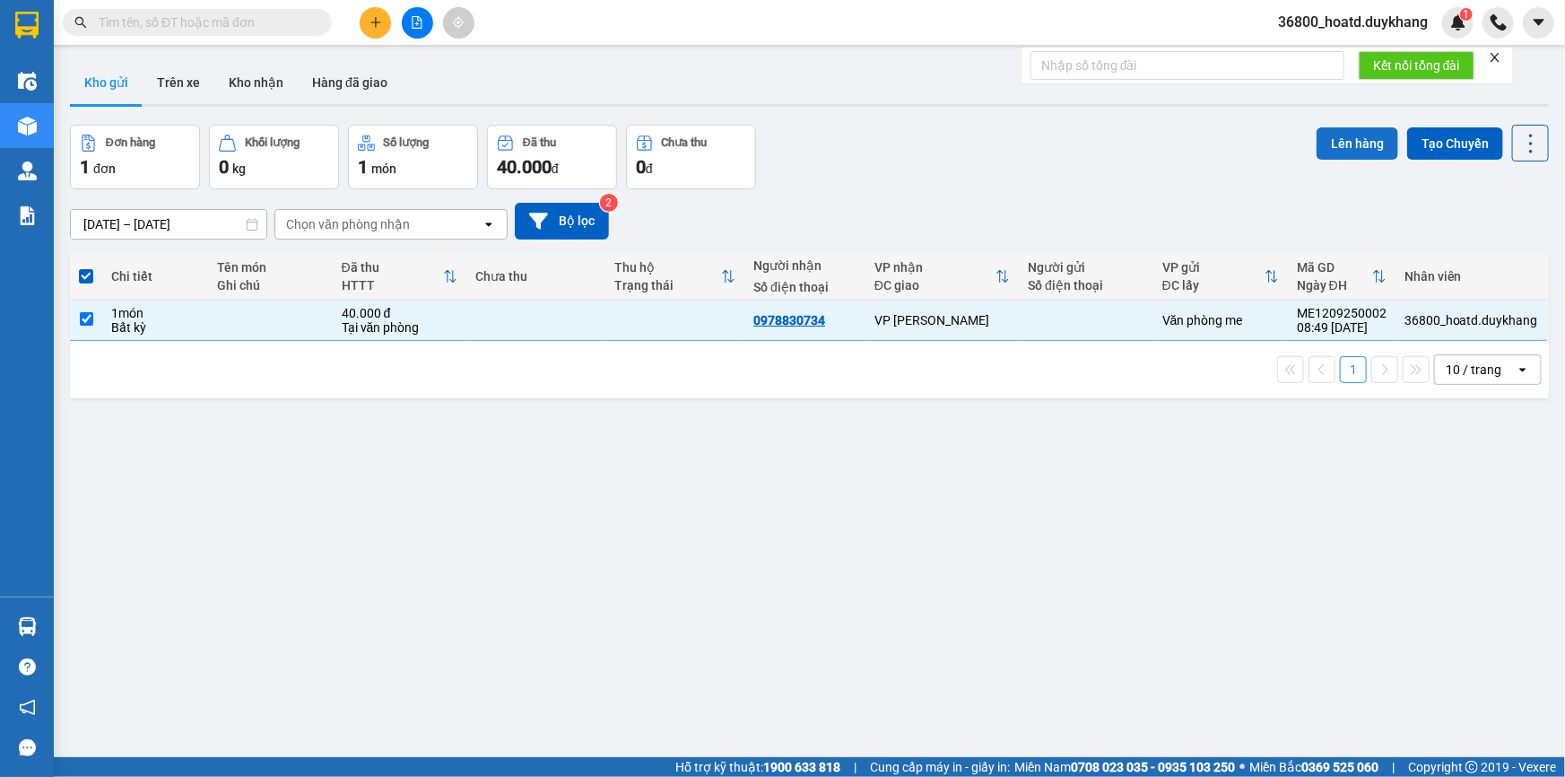
click at [1350, 139] on button "Lên hàng" at bounding box center [1357, 143] width 82 height 32
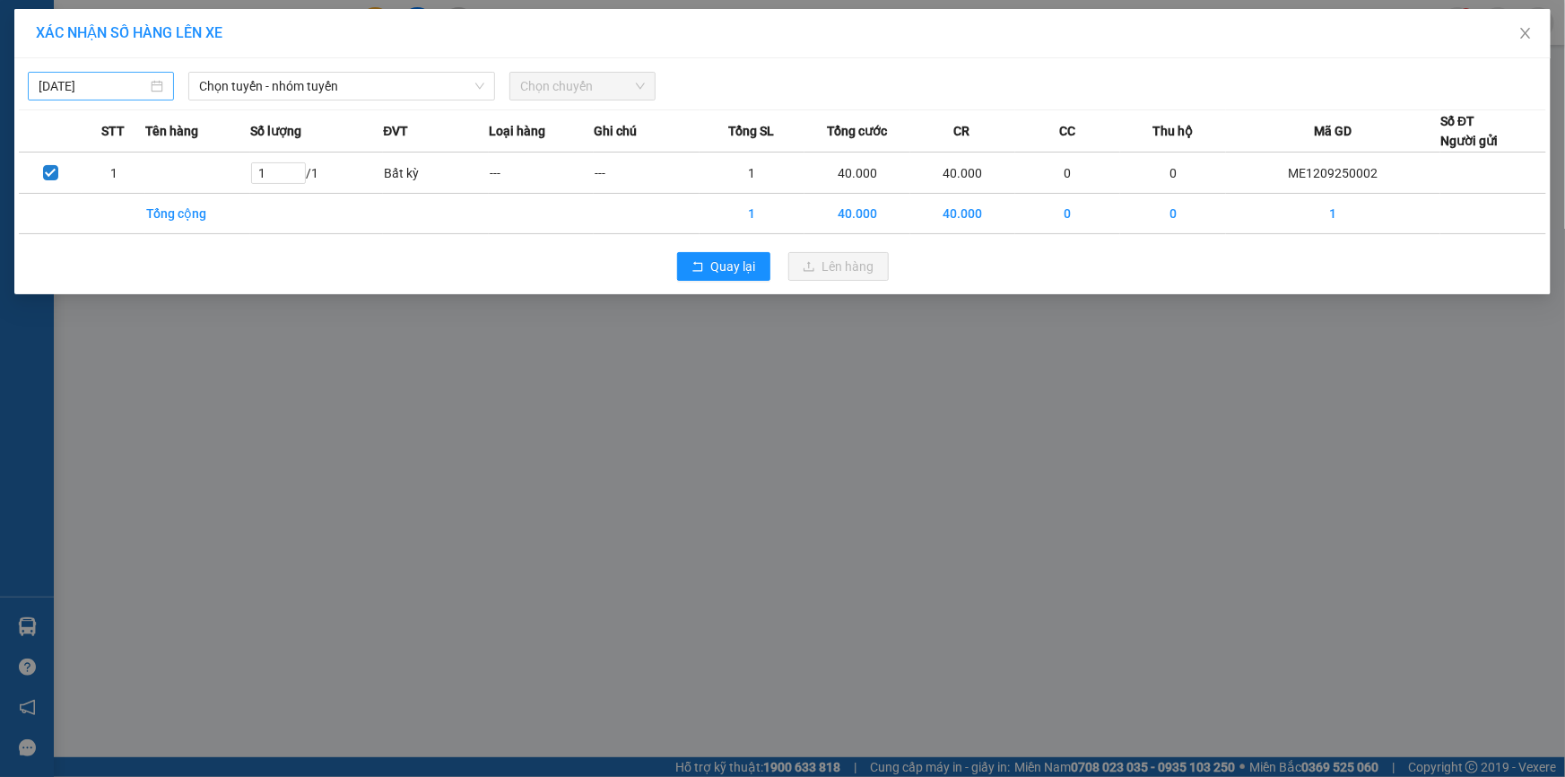
type input "[DATE]"
click at [117, 86] on input "[DATE]" at bounding box center [93, 86] width 108 height 20
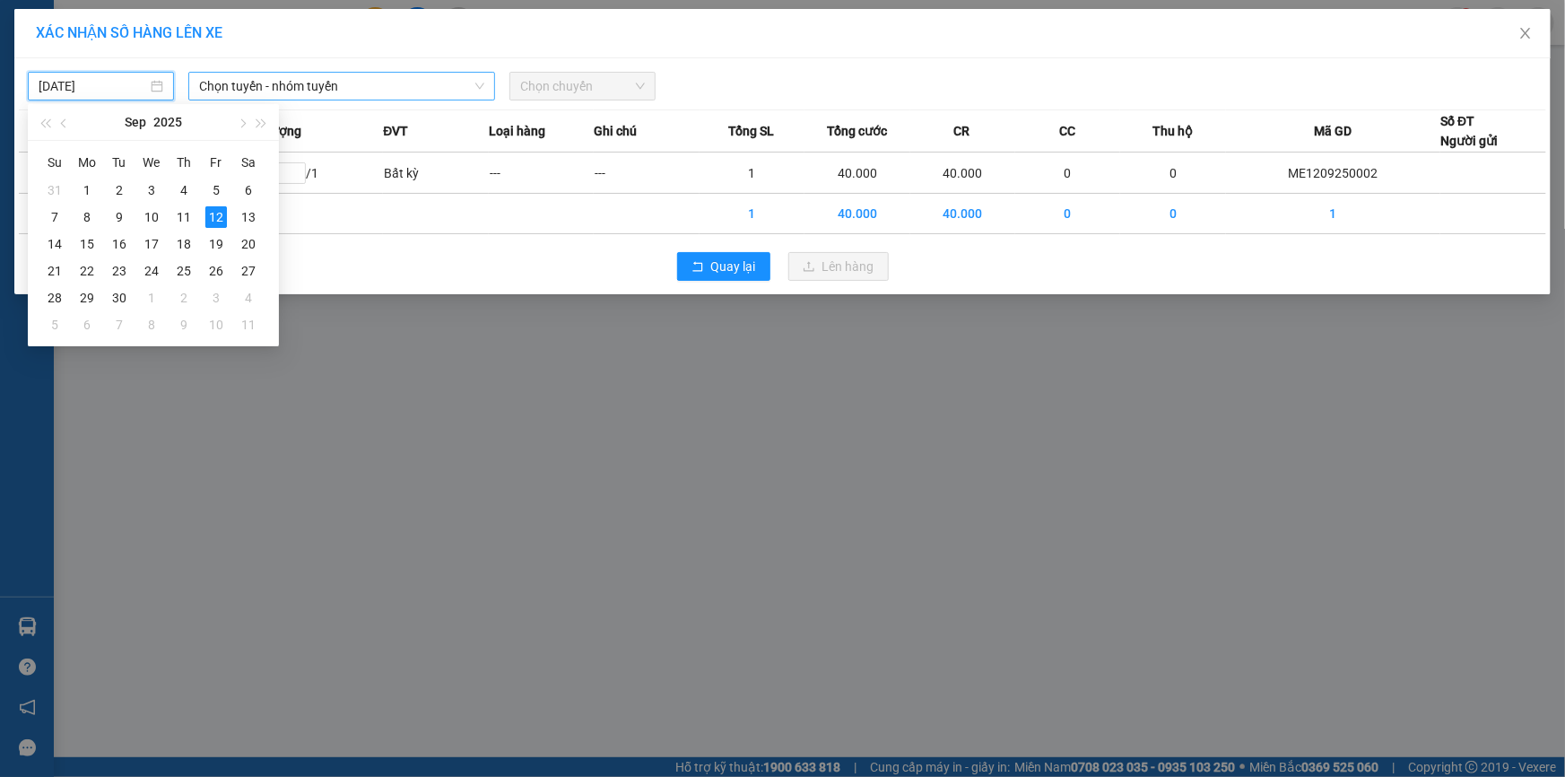
click at [329, 77] on span "Chọn tuyến - nhóm tuyến" at bounding box center [341, 86] width 285 height 27
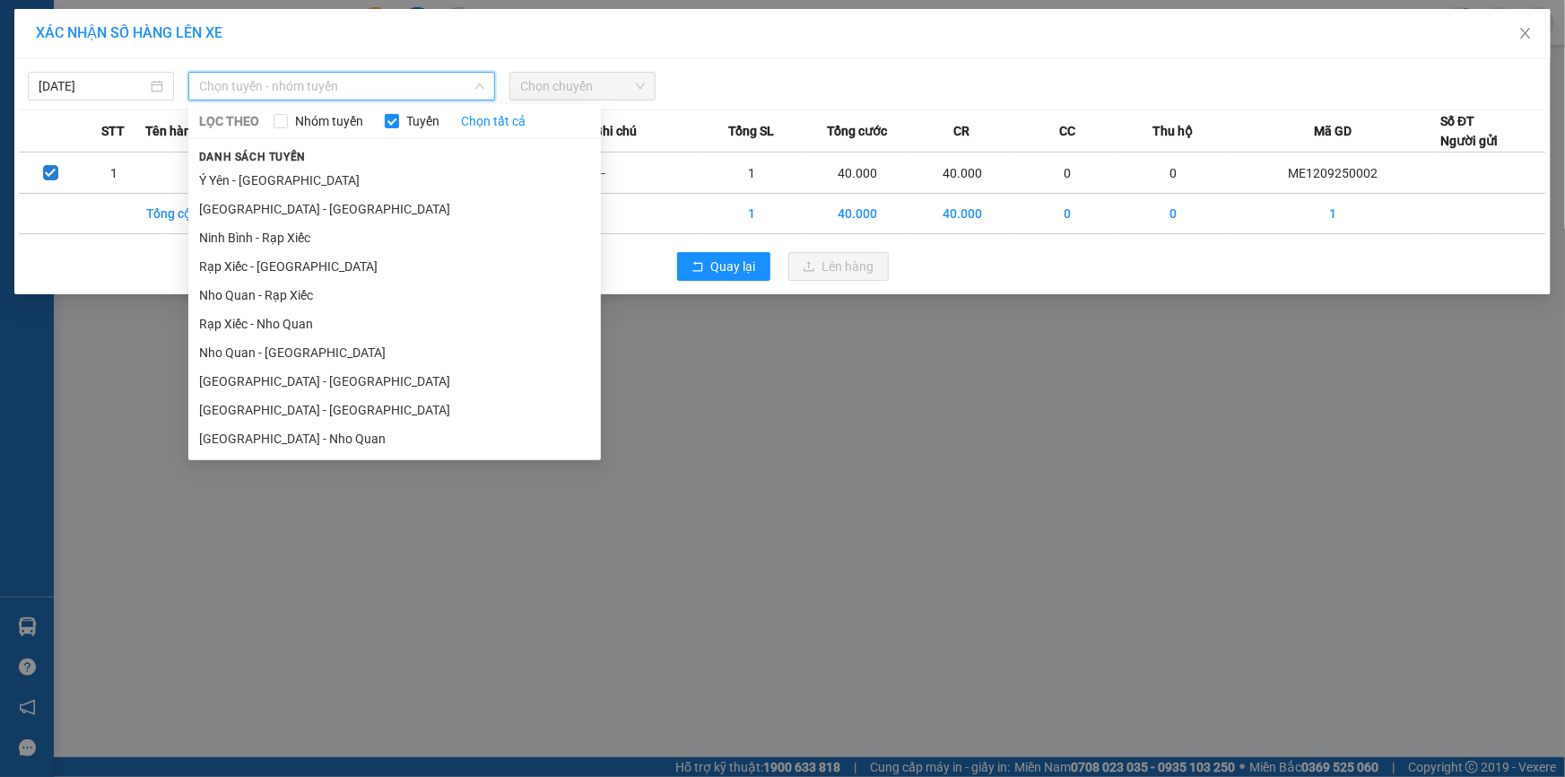
drag, startPoint x: 217, startPoint y: 350, endPoint x: 240, endPoint y: 347, distance: 23.5
click at [220, 349] on li "Nho Quan - [GEOGRAPHIC_DATA]" at bounding box center [394, 352] width 412 height 29
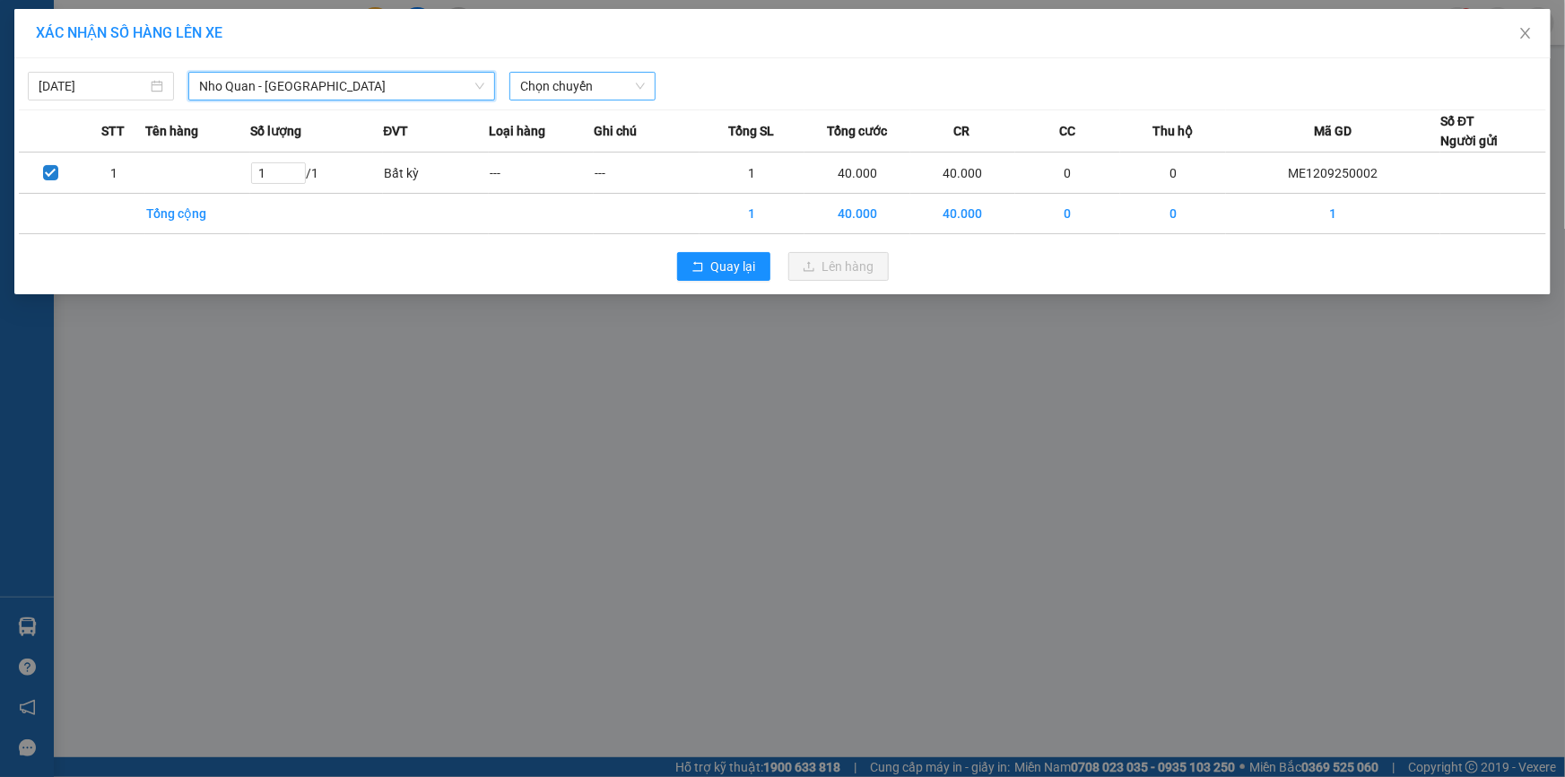
drag, startPoint x: 617, startPoint y: 78, endPoint x: 619, endPoint y: 96, distance: 18.0
click at [616, 79] on span "Chọn chuyến" at bounding box center [582, 86] width 125 height 27
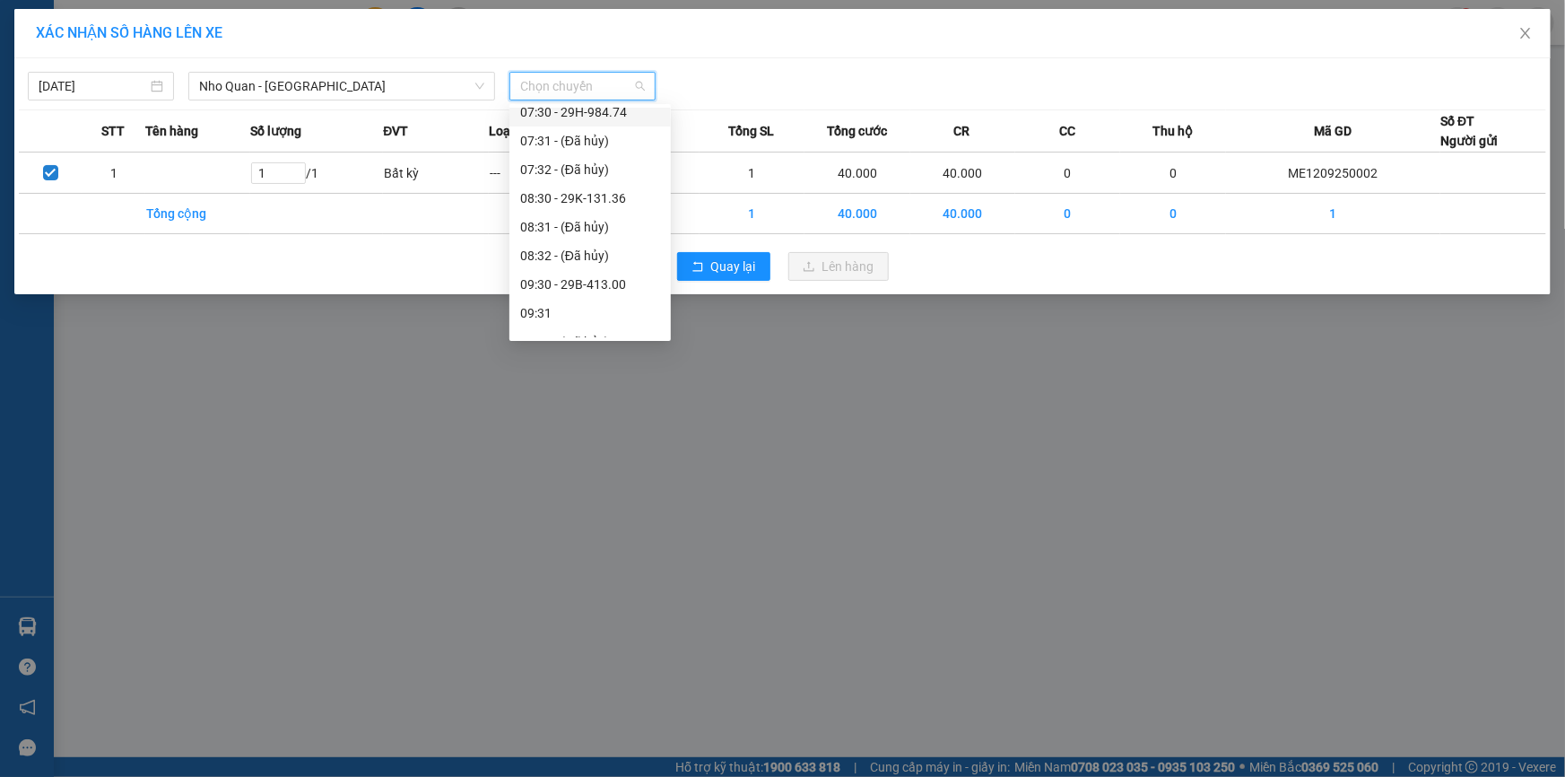
scroll to position [325, 0]
click at [586, 250] on div "09:30 - 29B-413.00" at bounding box center [590, 256] width 140 height 20
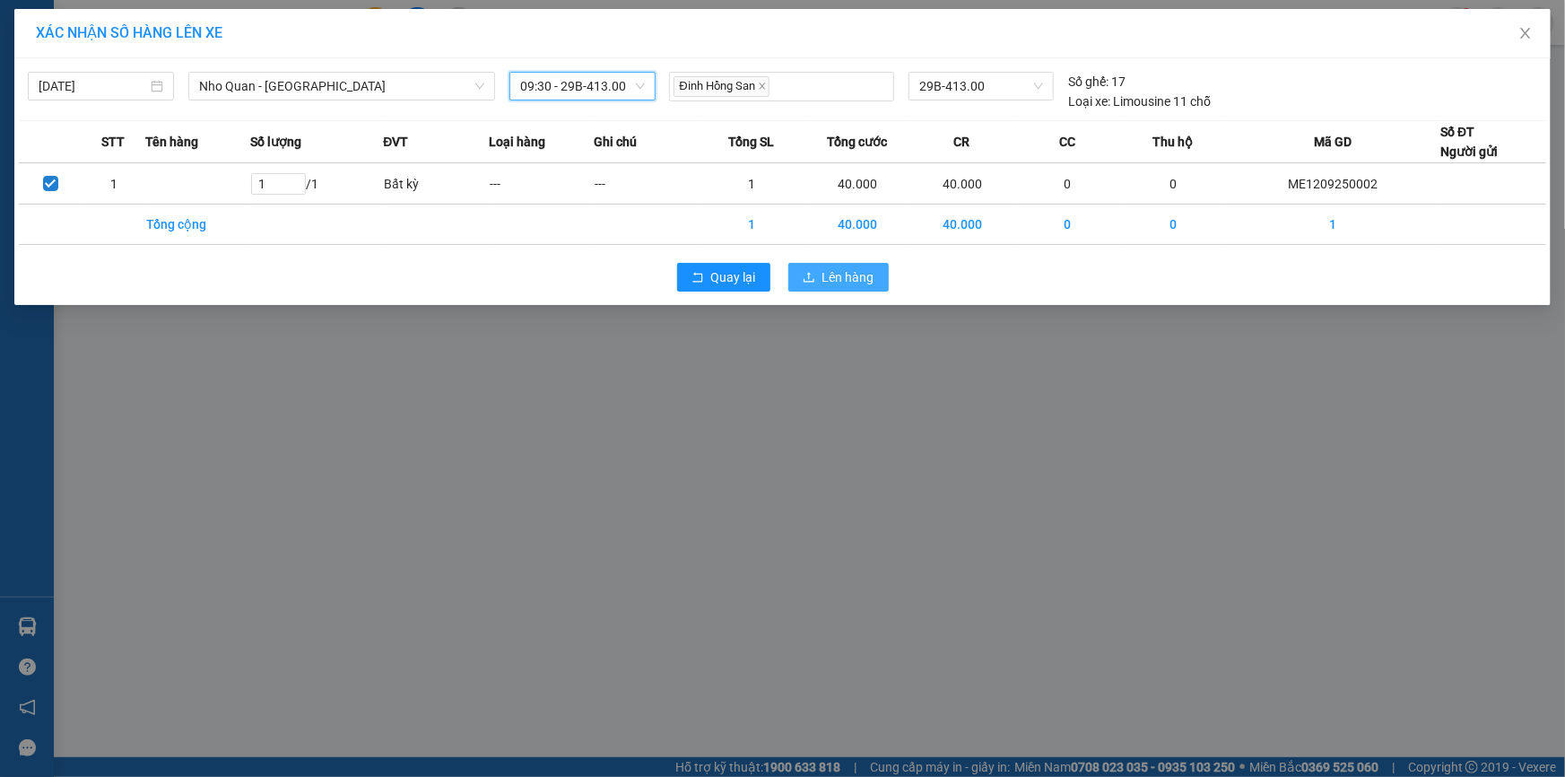
click at [855, 279] on span "Lên hàng" at bounding box center [848, 277] width 52 height 20
